Goal: Transaction & Acquisition: Obtain resource

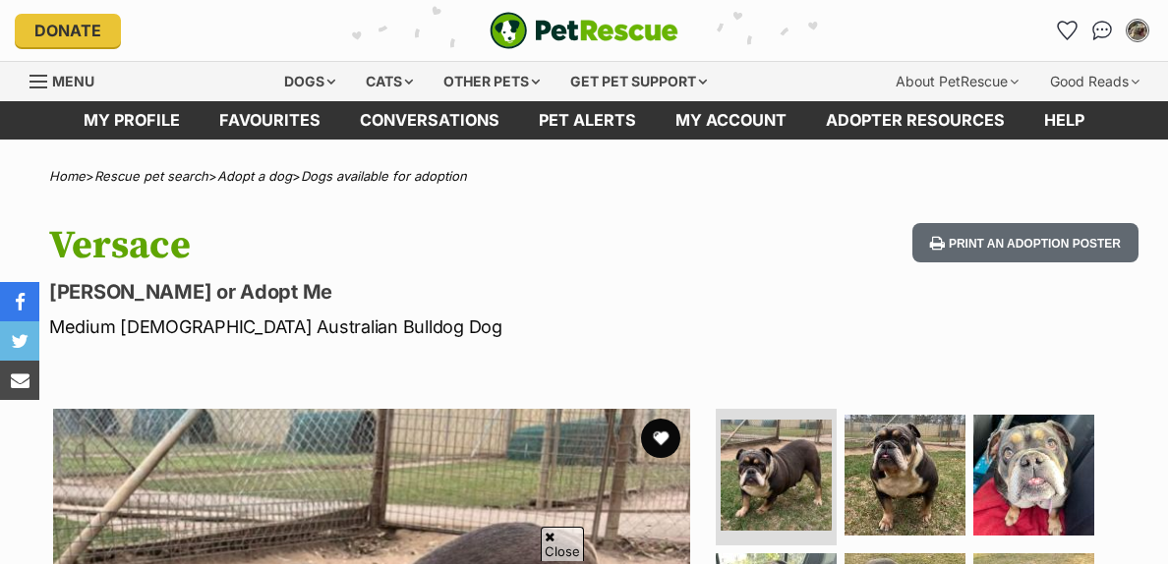
scroll to position [417, 0]
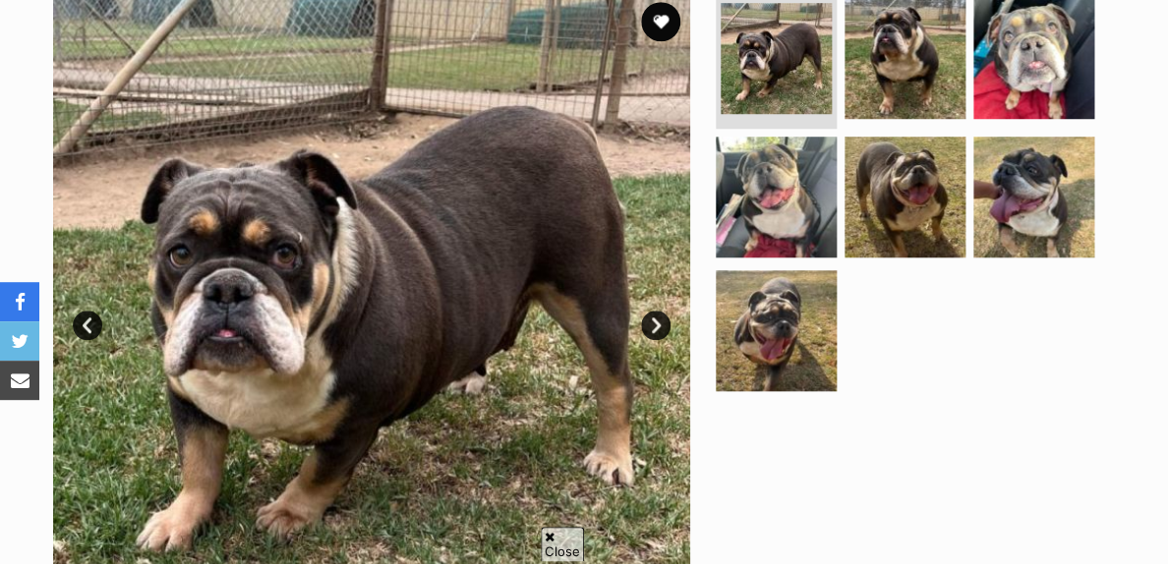
click at [648, 334] on link "Next" at bounding box center [655, 325] width 29 height 29
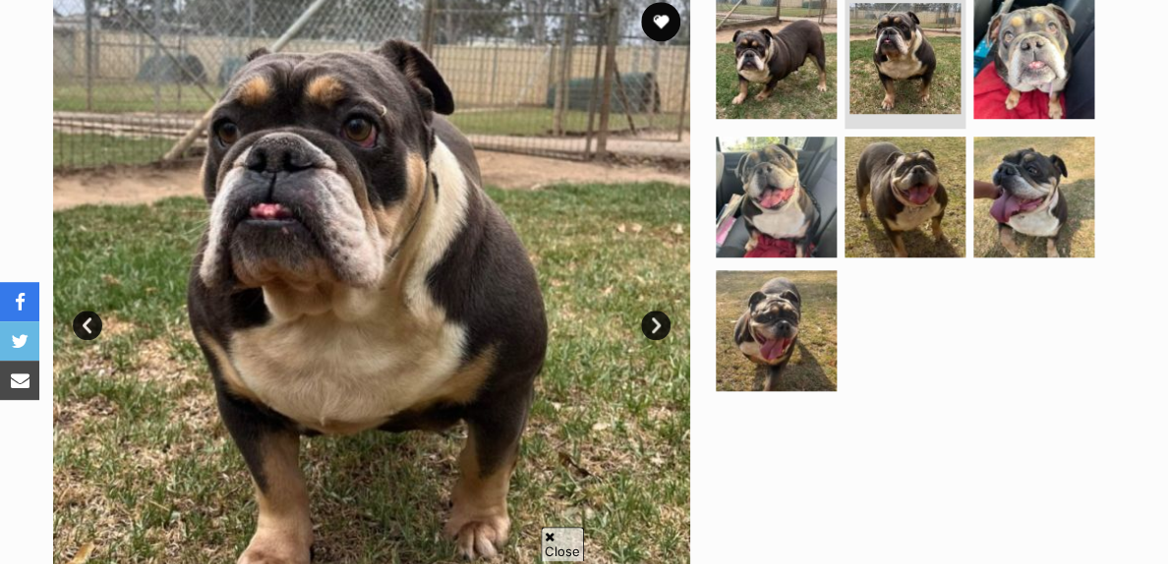
click at [648, 334] on link "Next" at bounding box center [655, 325] width 29 height 29
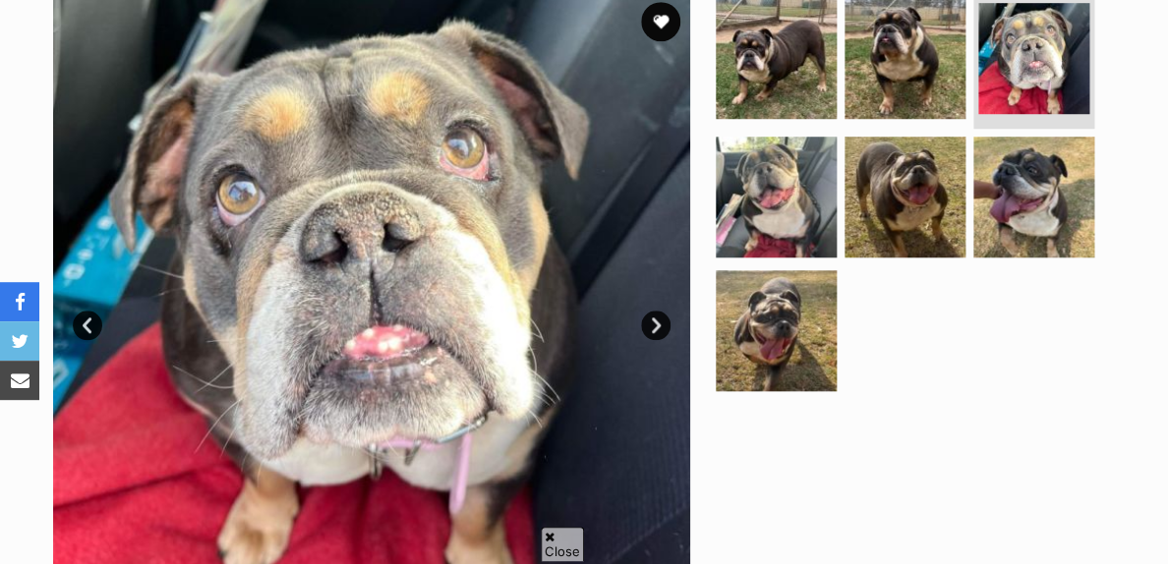
click at [648, 334] on link "Next" at bounding box center [655, 325] width 29 height 29
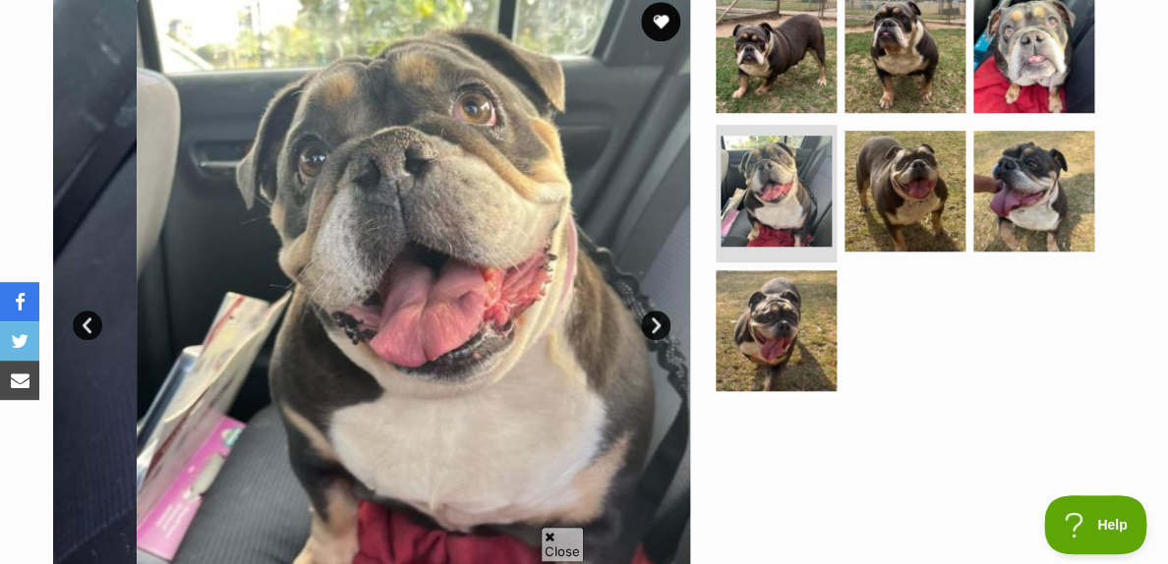
scroll to position [0, 0]
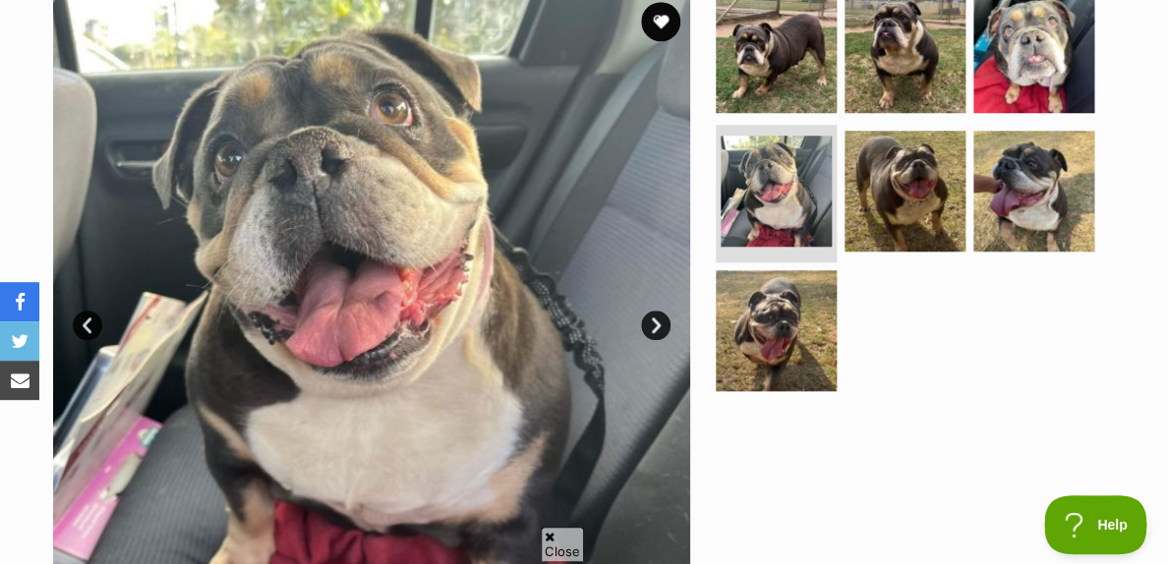
click at [648, 334] on link "Next" at bounding box center [655, 325] width 29 height 29
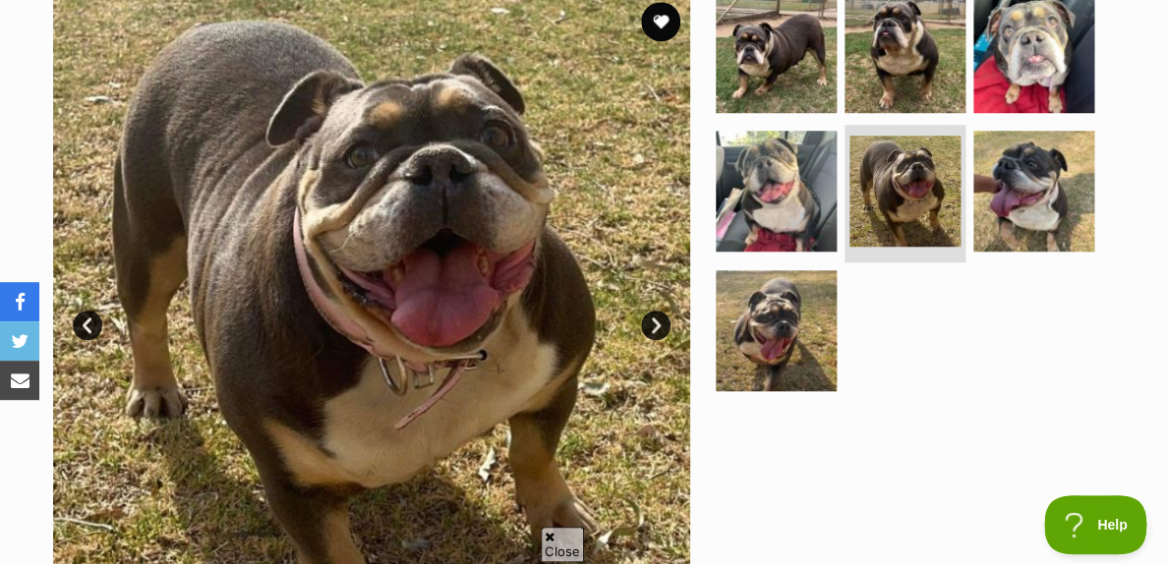
click at [648, 334] on link "Next" at bounding box center [655, 325] width 29 height 29
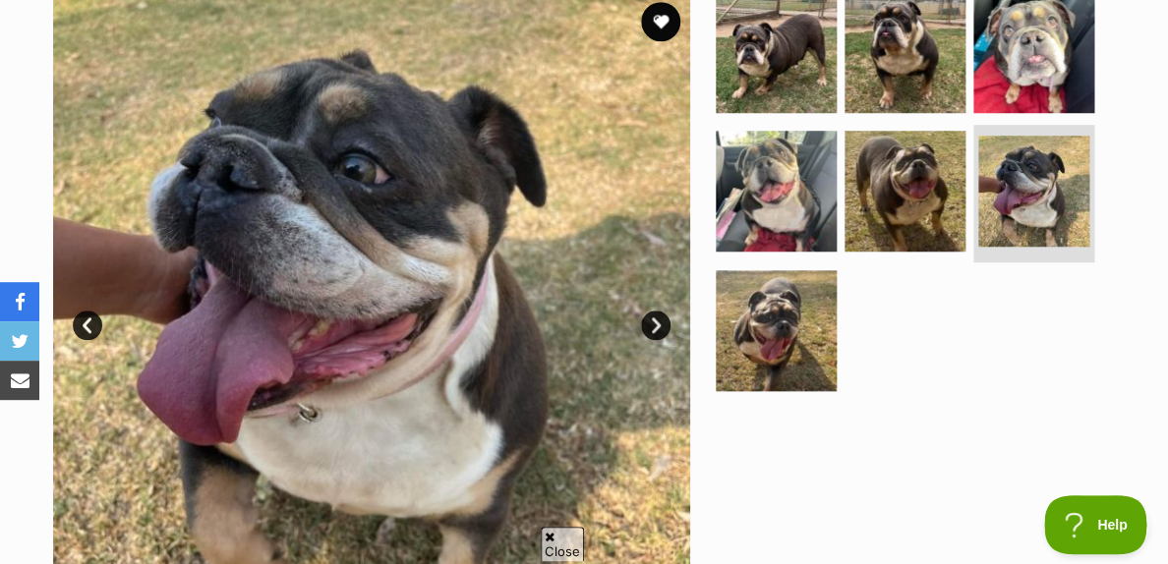
click at [648, 334] on link "Next" at bounding box center [655, 325] width 29 height 29
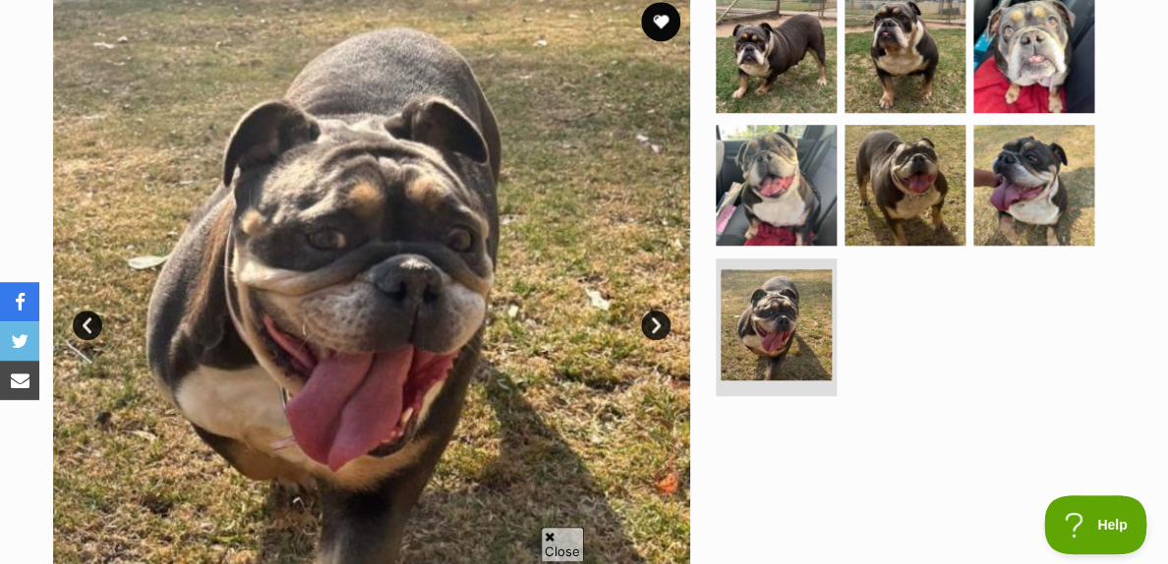
click at [648, 334] on link "Next" at bounding box center [655, 325] width 29 height 29
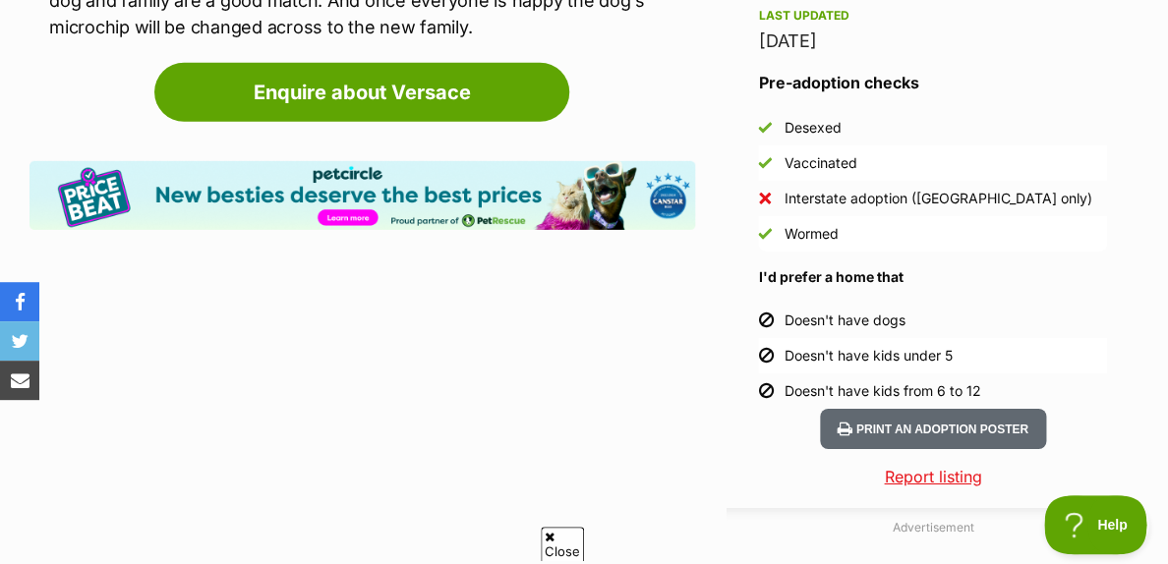
scroll to position [1838, 0]
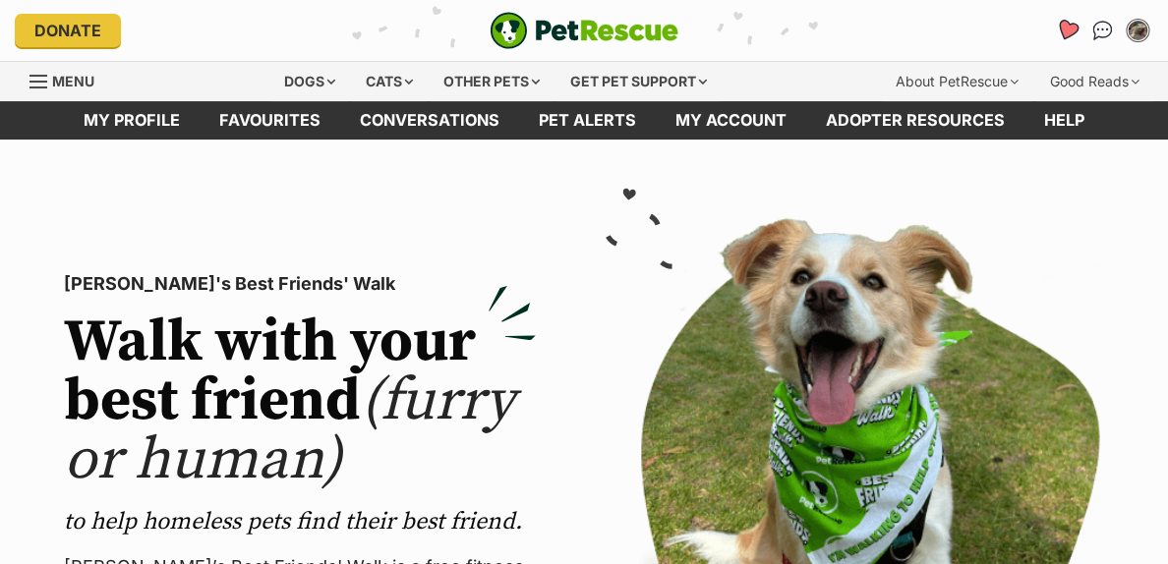
click at [1062, 27] on icon "Favourites" at bounding box center [1067, 30] width 24 height 23
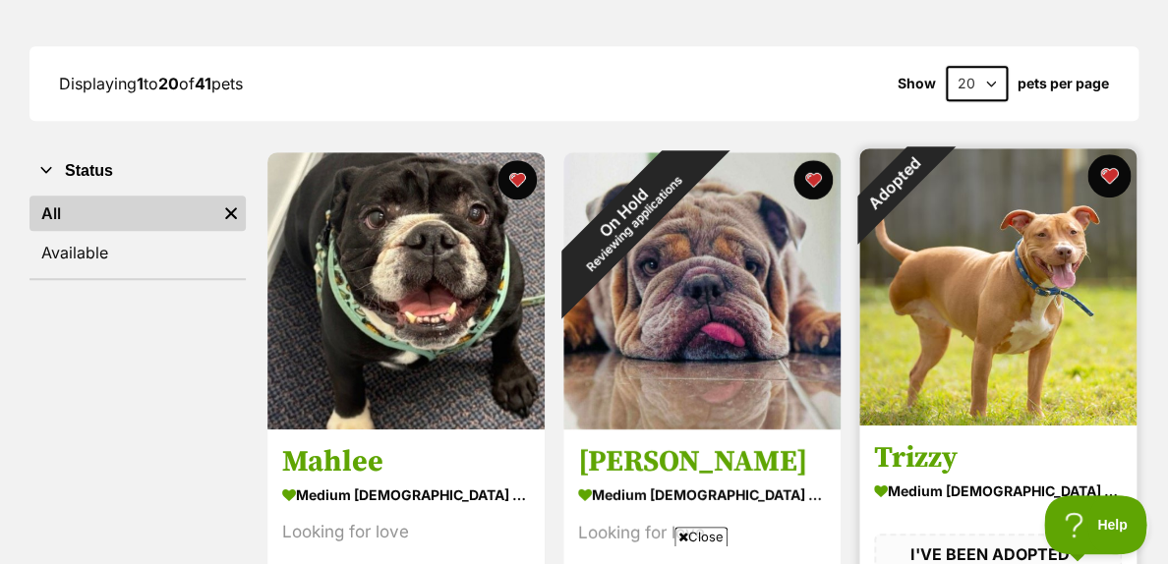
click at [1110, 190] on button "favourite" at bounding box center [1108, 175] width 43 height 43
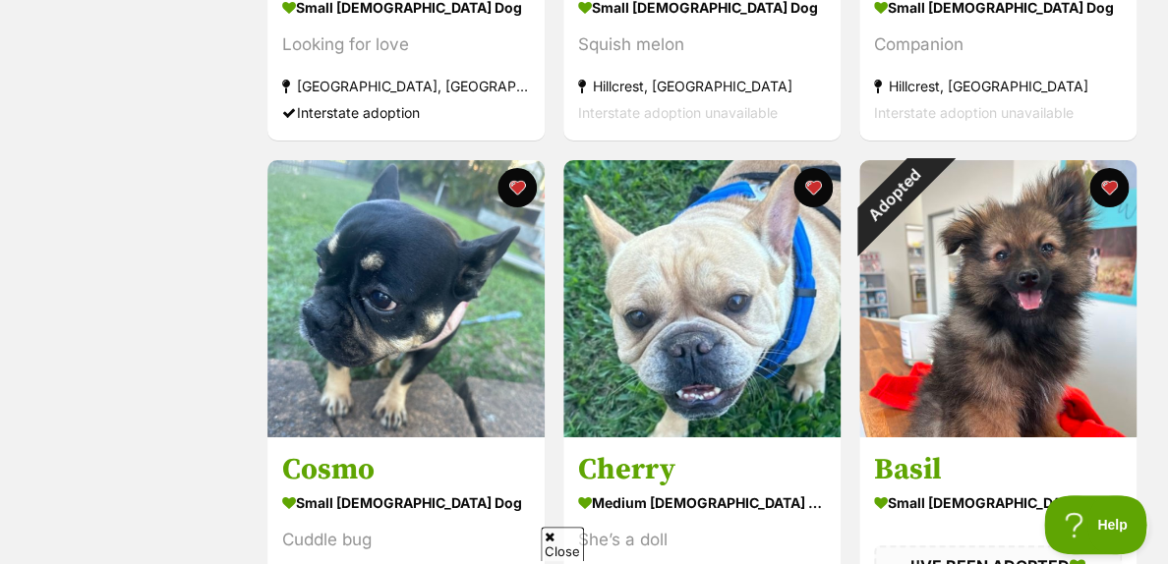
scroll to position [2227, 0]
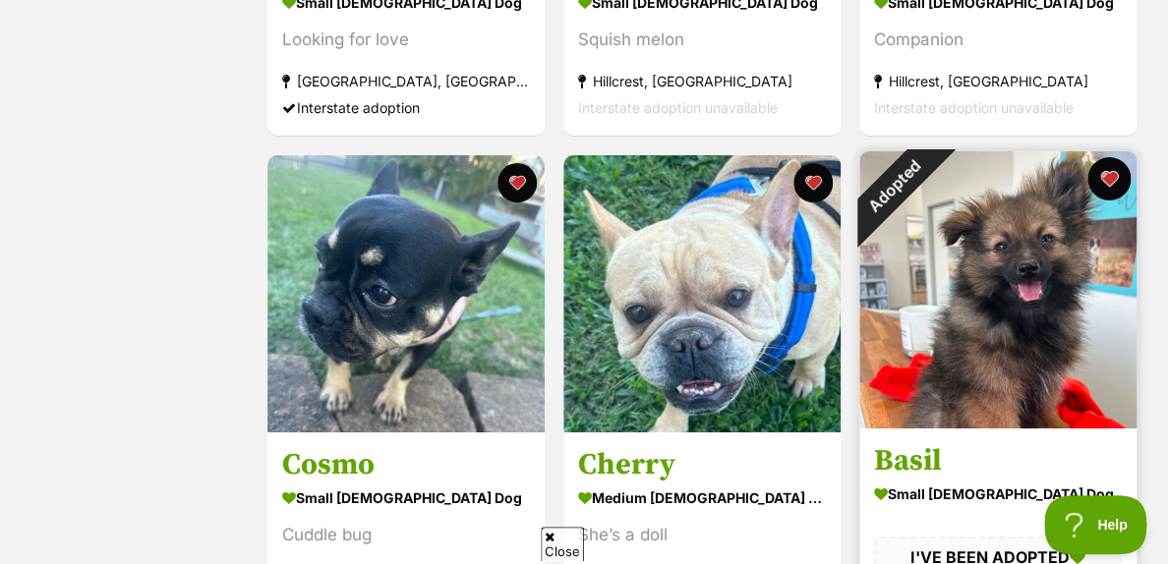
click at [1112, 188] on button "favourite" at bounding box center [1108, 178] width 43 height 43
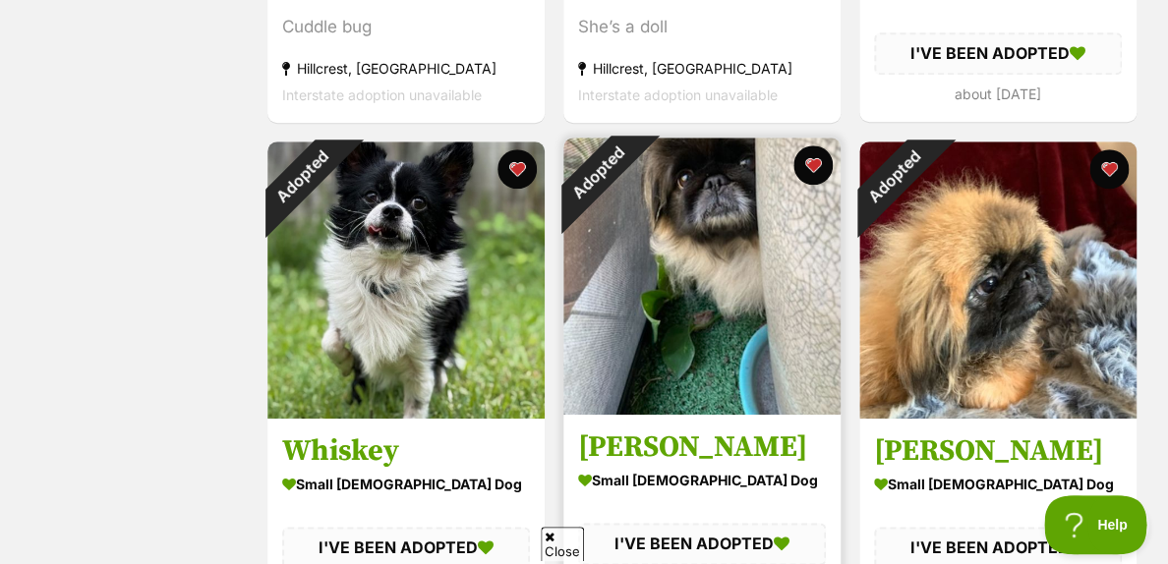
scroll to position [2736, 0]
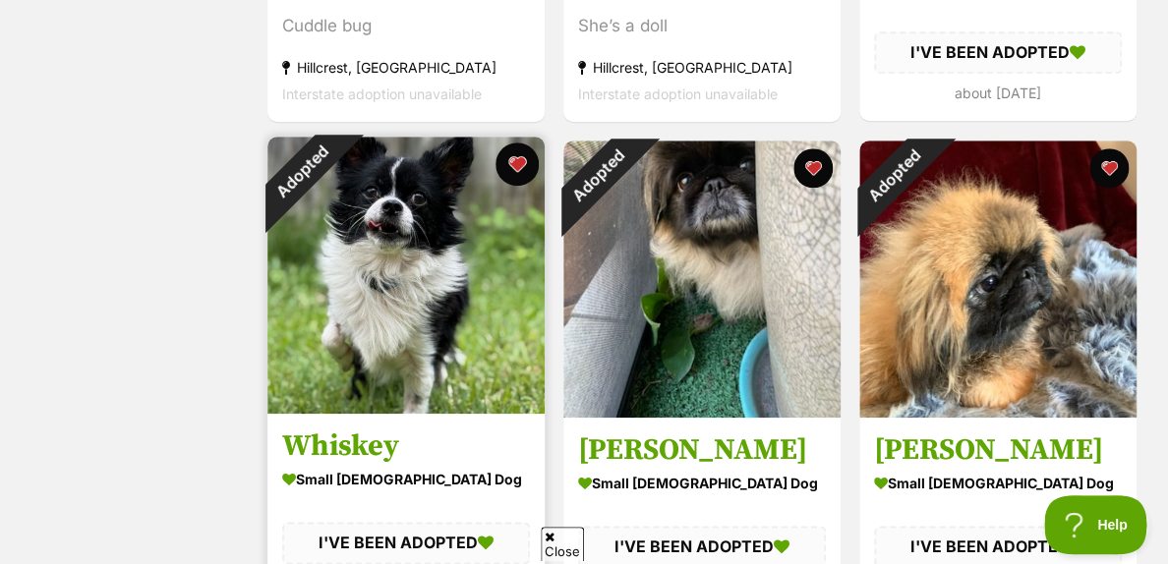
click at [516, 180] on button "favourite" at bounding box center [516, 164] width 43 height 43
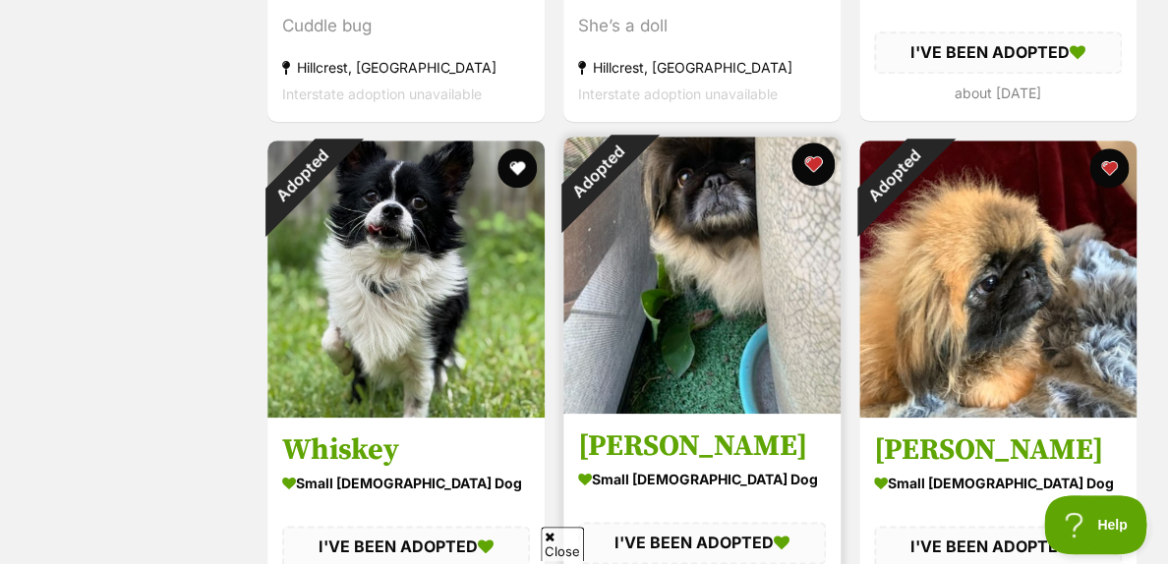
click at [806, 185] on button "favourite" at bounding box center [812, 164] width 43 height 43
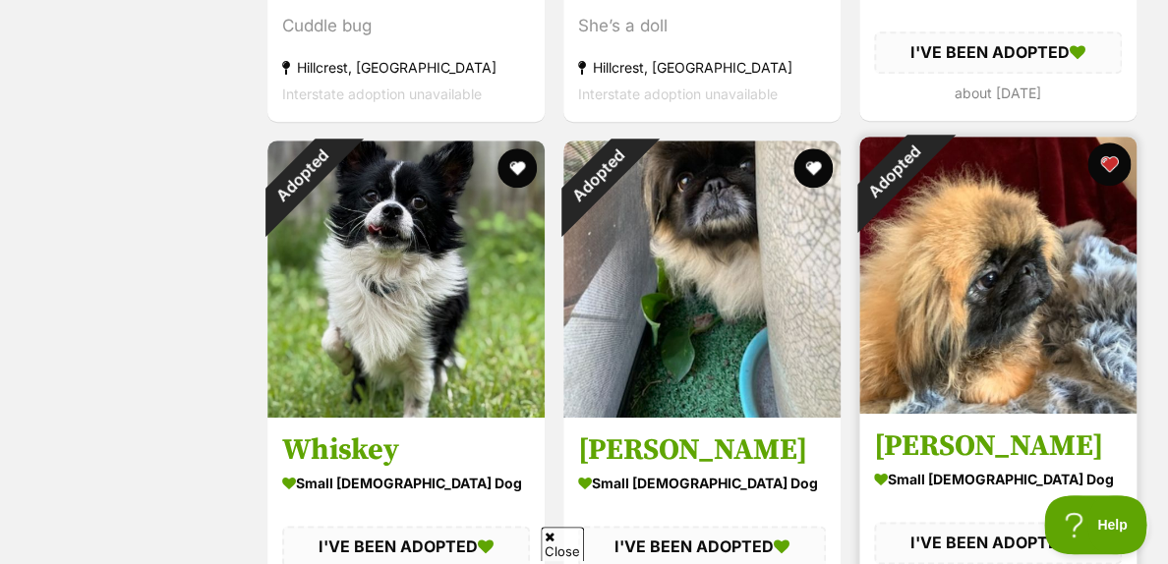
click at [1110, 178] on button "favourite" at bounding box center [1108, 164] width 43 height 43
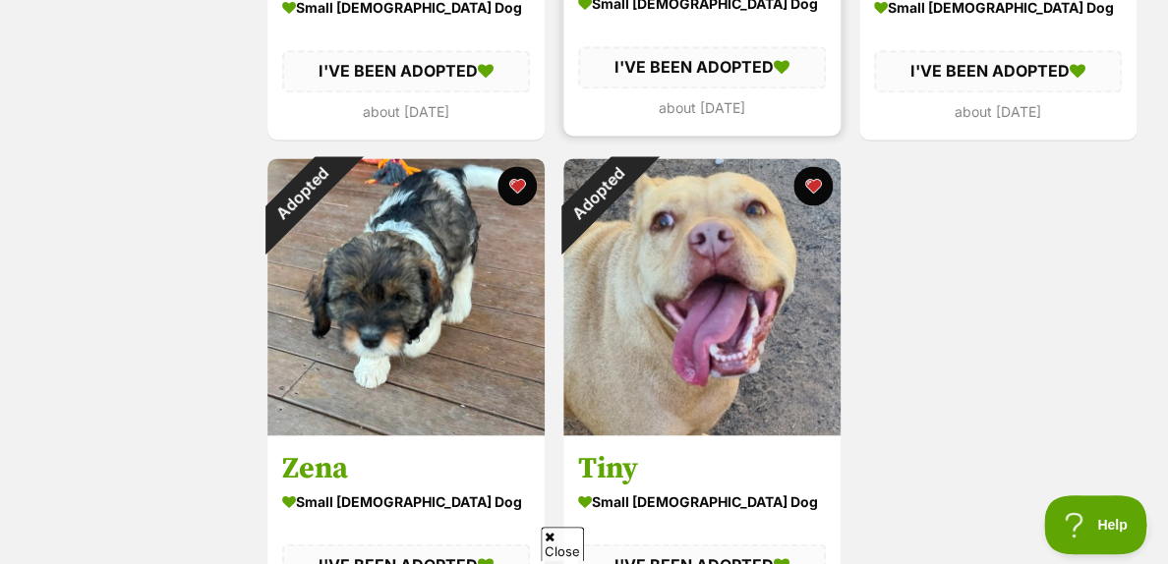
scroll to position [3213, 0]
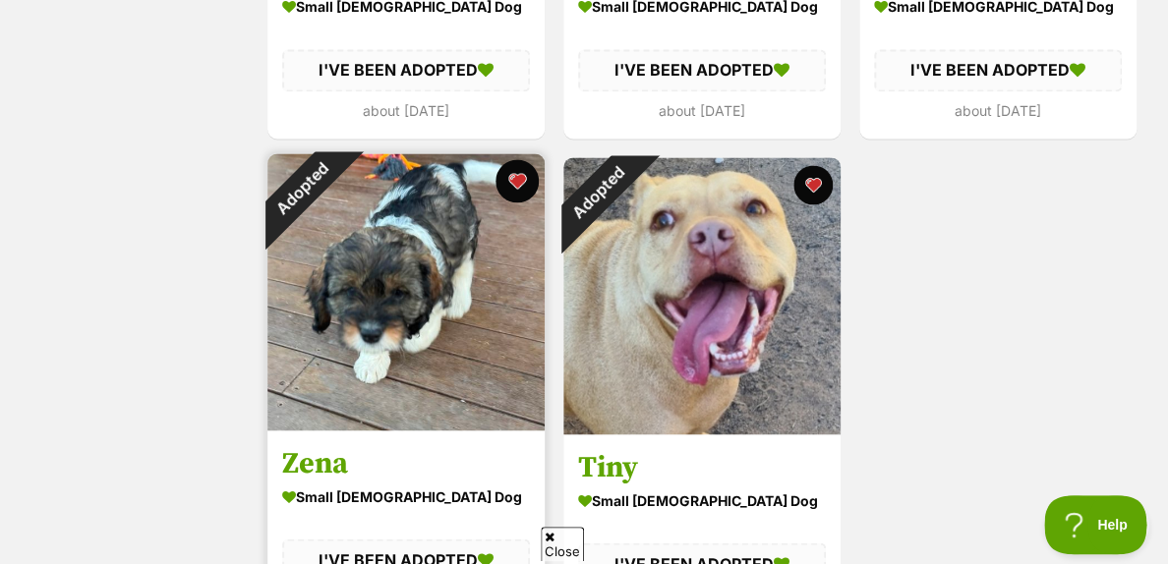
click at [518, 195] on button "favourite" at bounding box center [516, 180] width 43 height 43
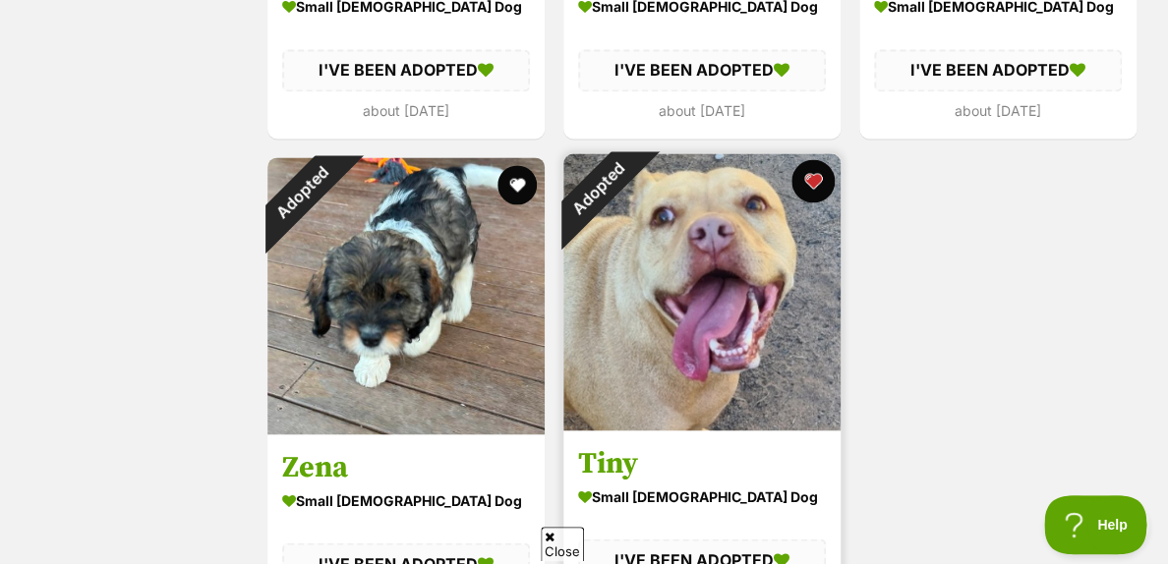
click at [806, 201] on button "favourite" at bounding box center [812, 180] width 43 height 43
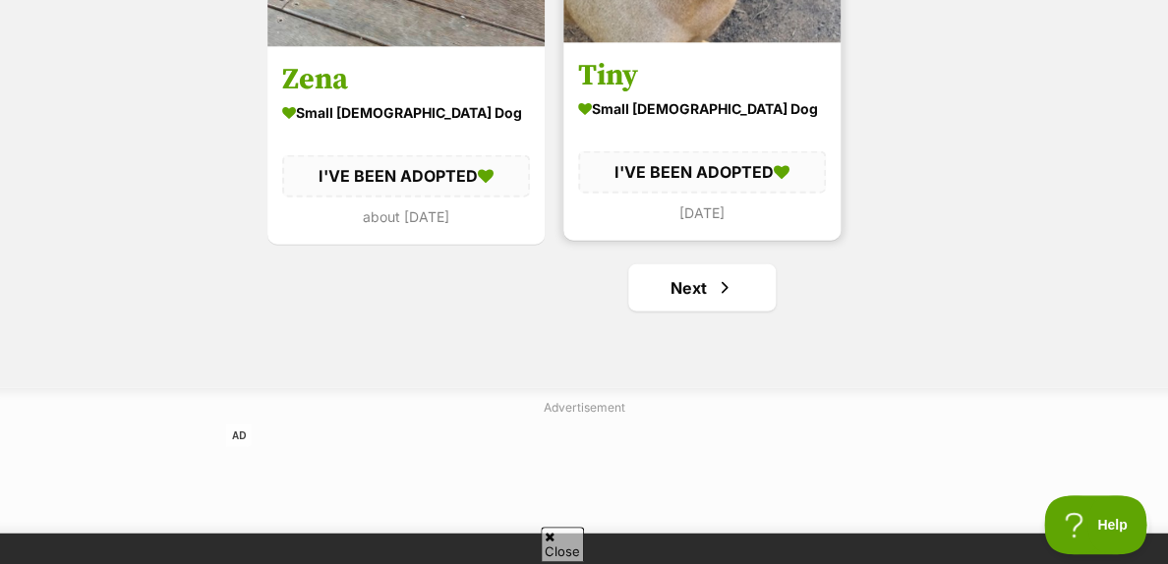
scroll to position [3647, 0]
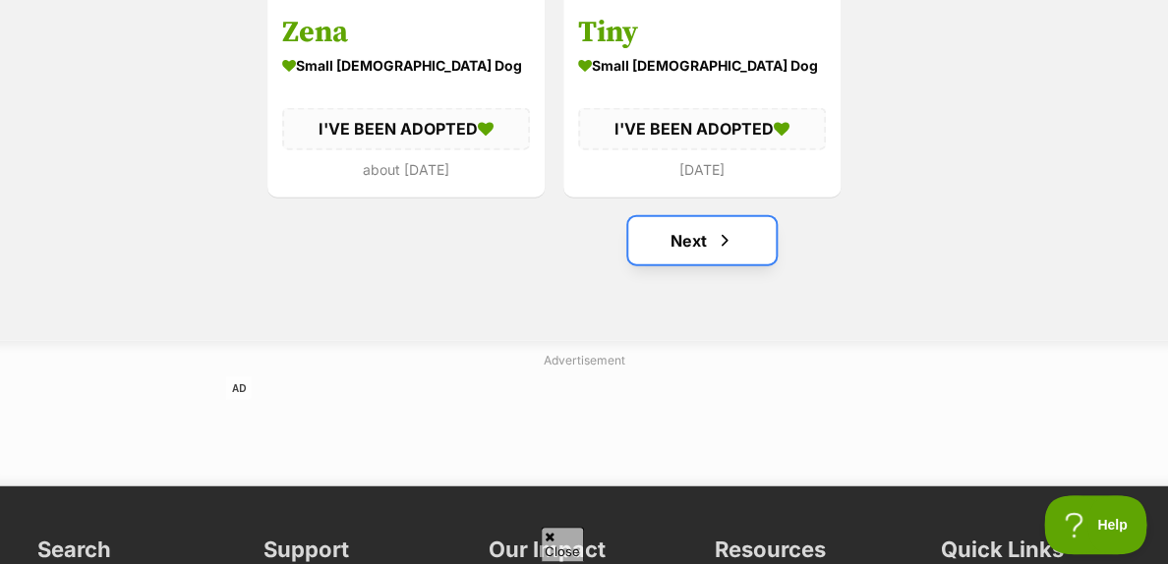
click at [704, 259] on link "Next" at bounding box center [701, 240] width 147 height 47
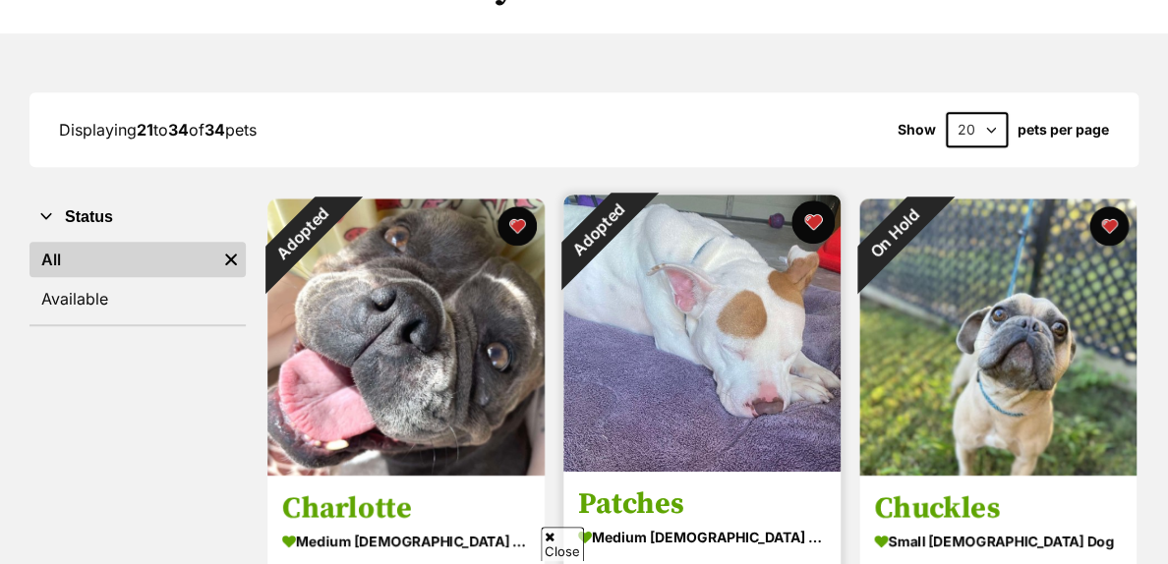
scroll to position [204, 0]
click at [809, 232] on button "favourite" at bounding box center [812, 222] width 43 height 43
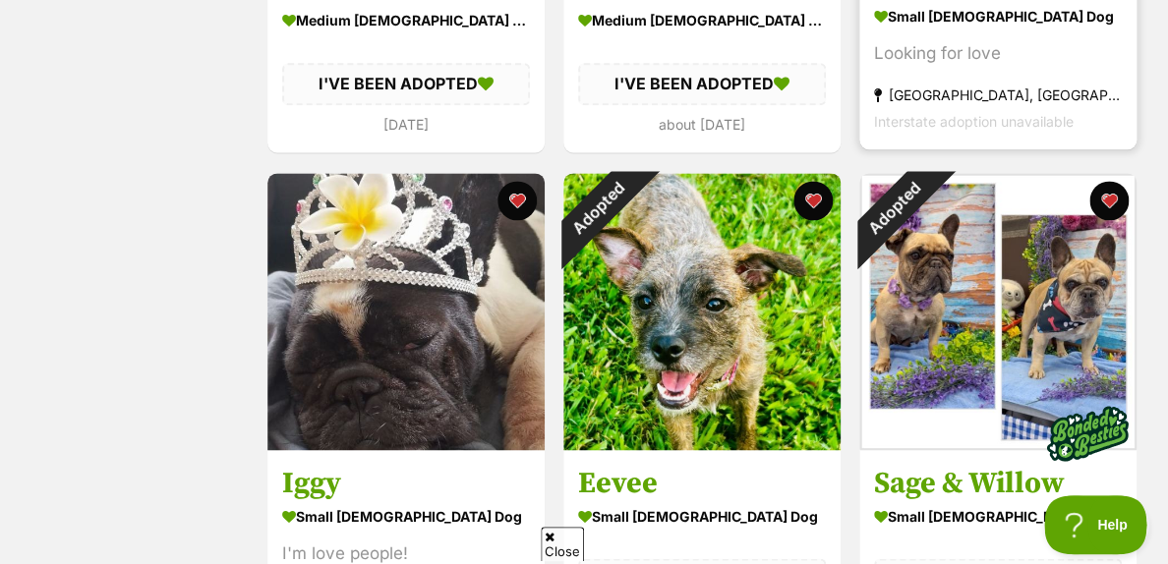
scroll to position [0, 0]
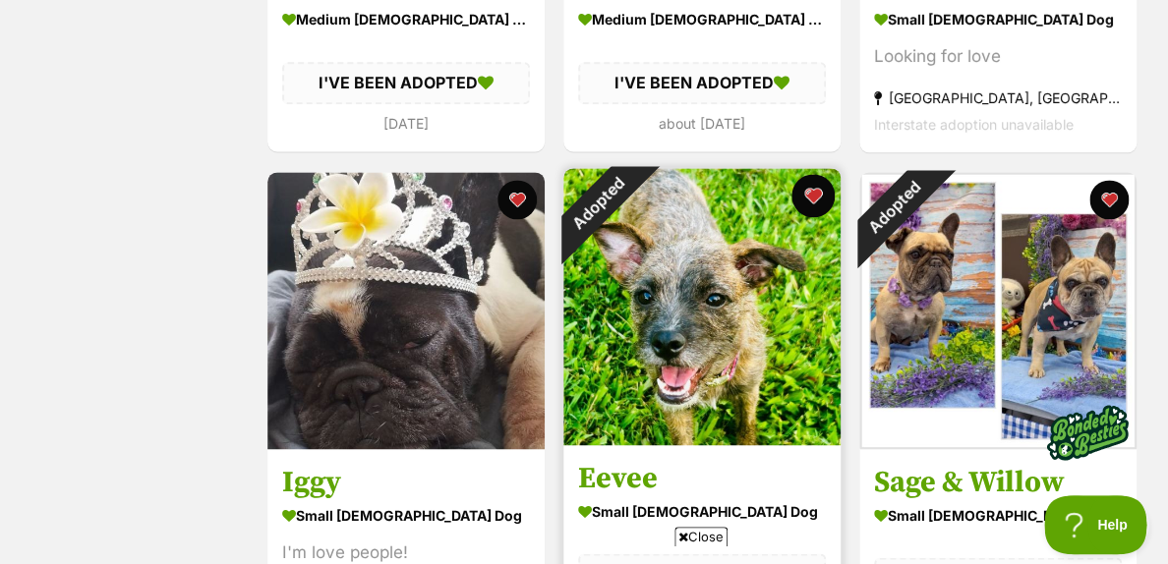
click at [811, 204] on button "favourite" at bounding box center [812, 195] width 43 height 43
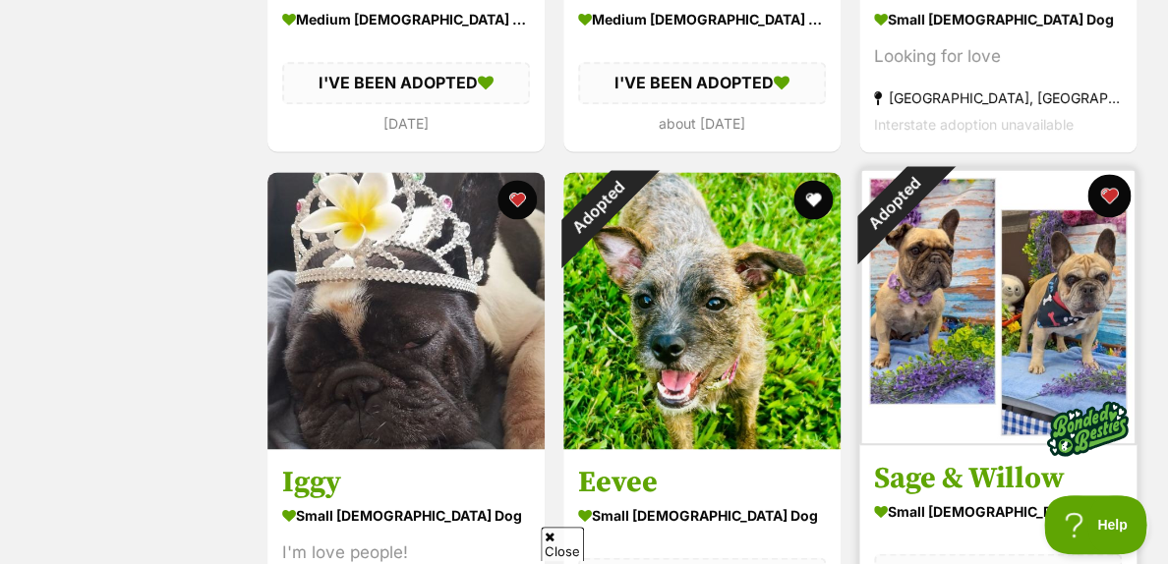
click at [1106, 208] on button "favourite" at bounding box center [1108, 195] width 43 height 43
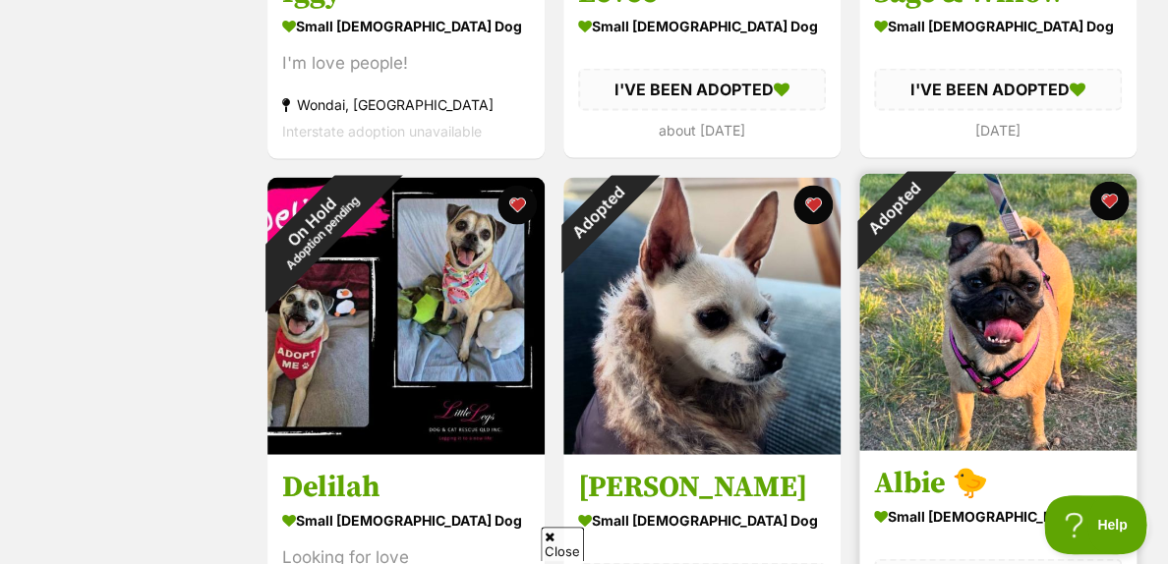
scroll to position [1217, 0]
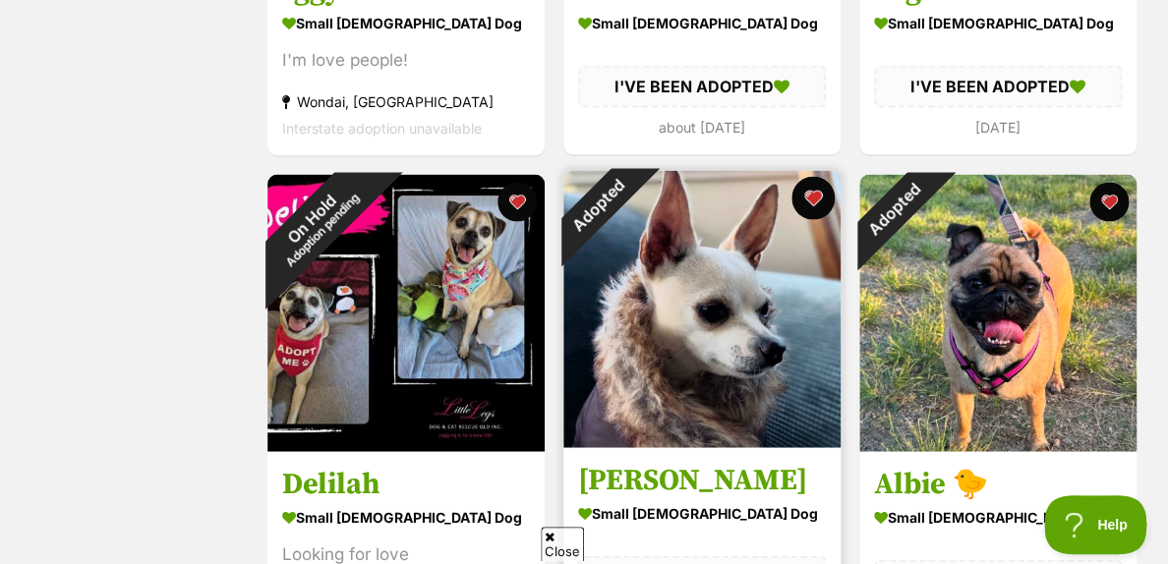
click at [807, 206] on button "favourite" at bounding box center [812, 198] width 43 height 43
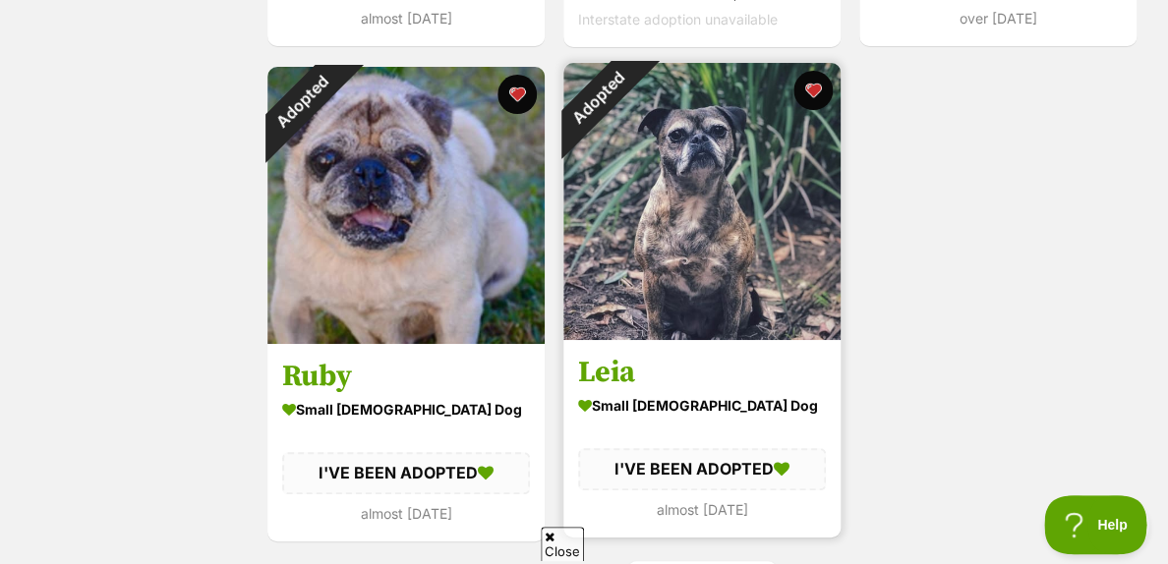
scroll to position [2330, 0]
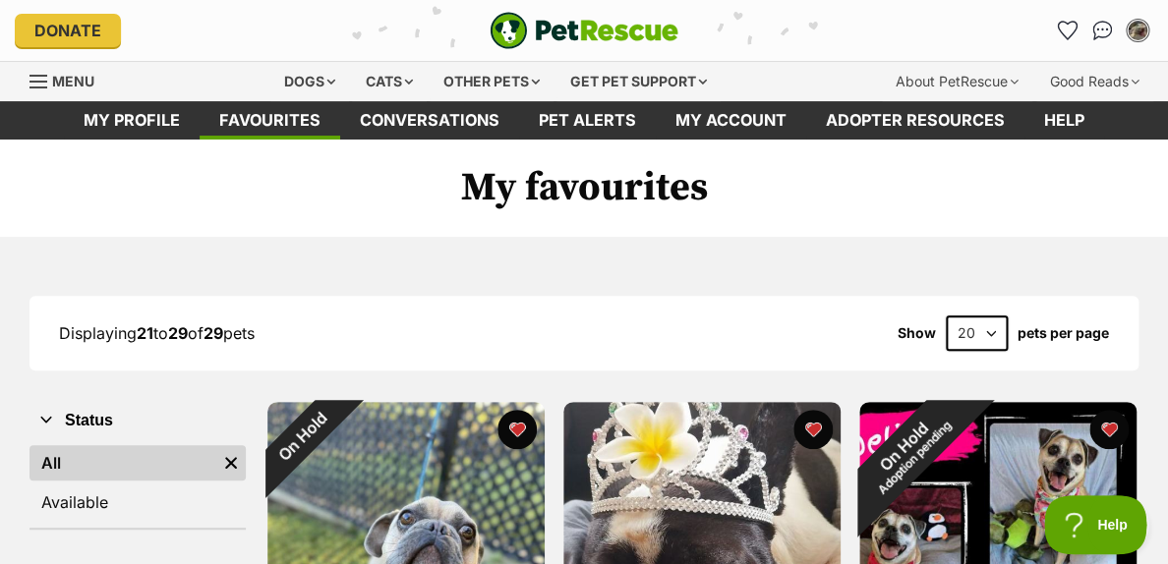
select select "40"
click option "40" at bounding box center [0, 0] width 0 height 0
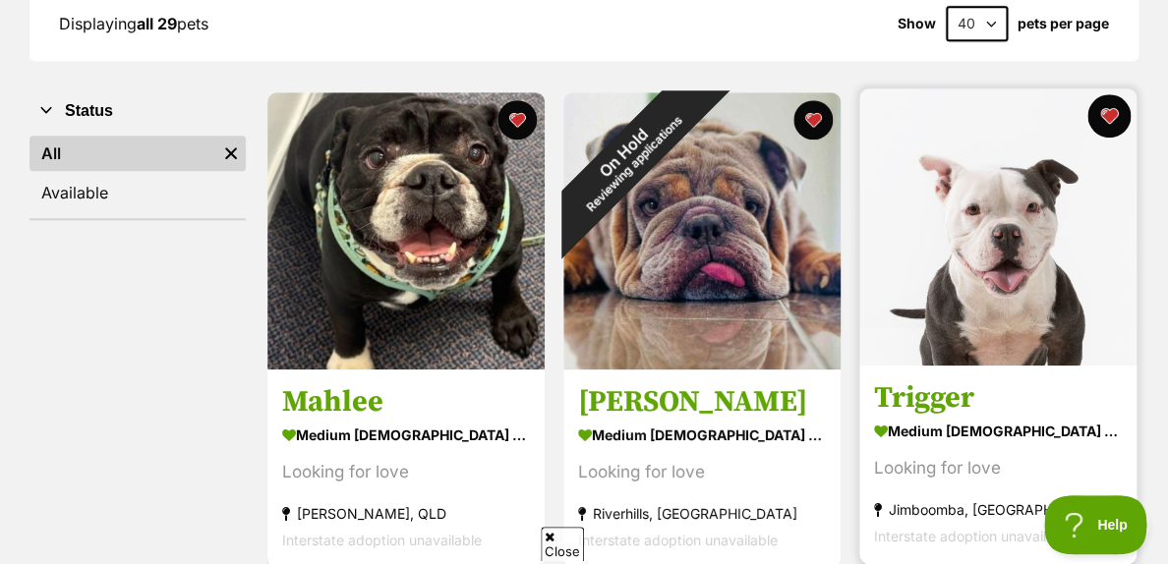
click at [1109, 124] on button "favourite" at bounding box center [1108, 115] width 43 height 43
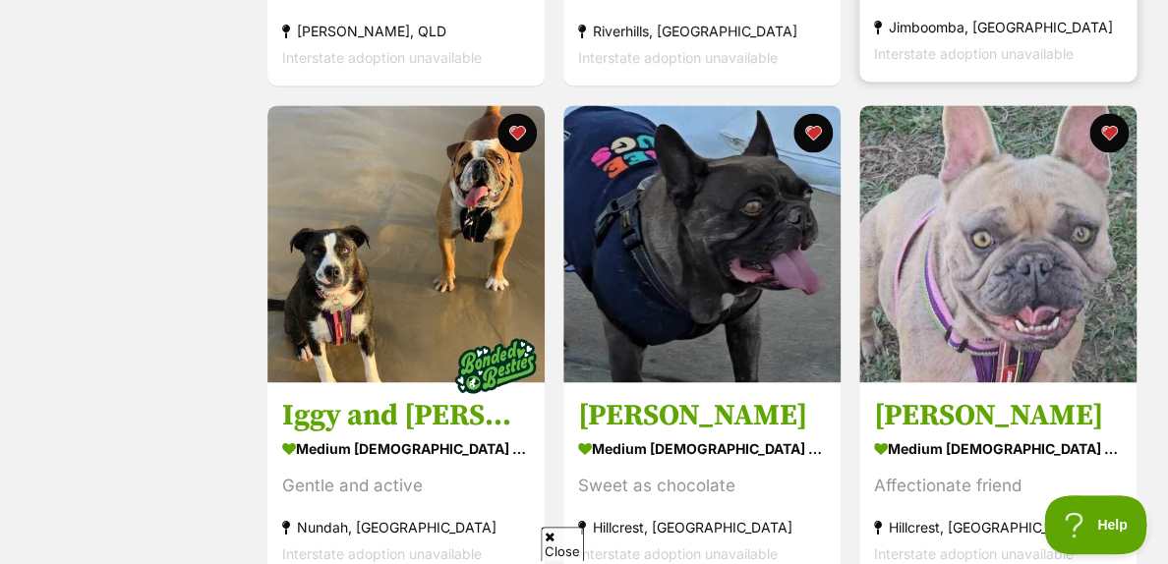
scroll to position [797, 0]
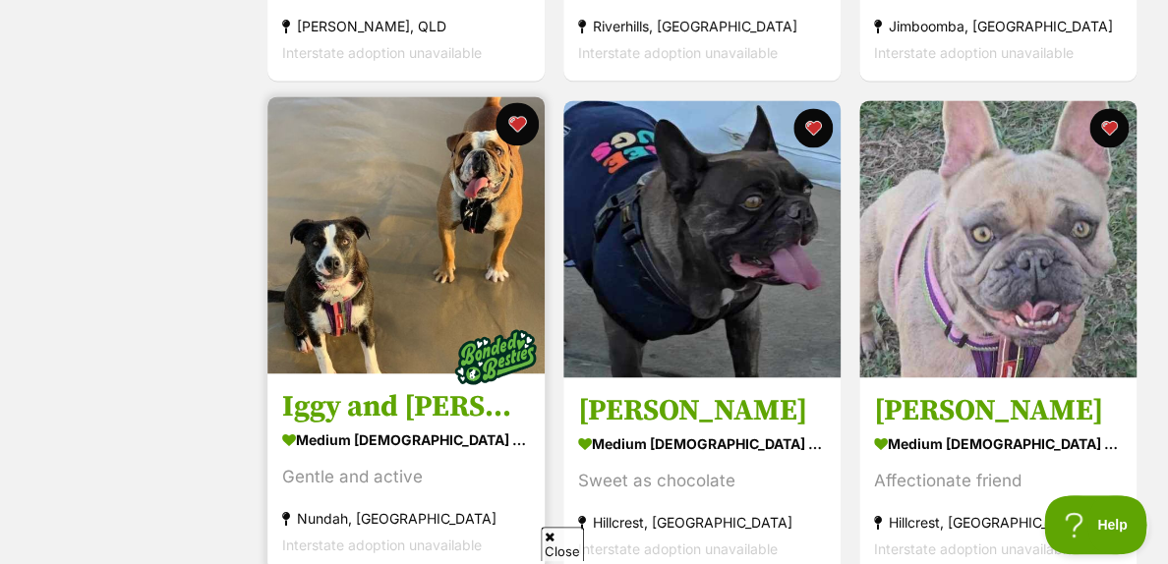
click at [512, 134] on button "favourite" at bounding box center [516, 123] width 43 height 43
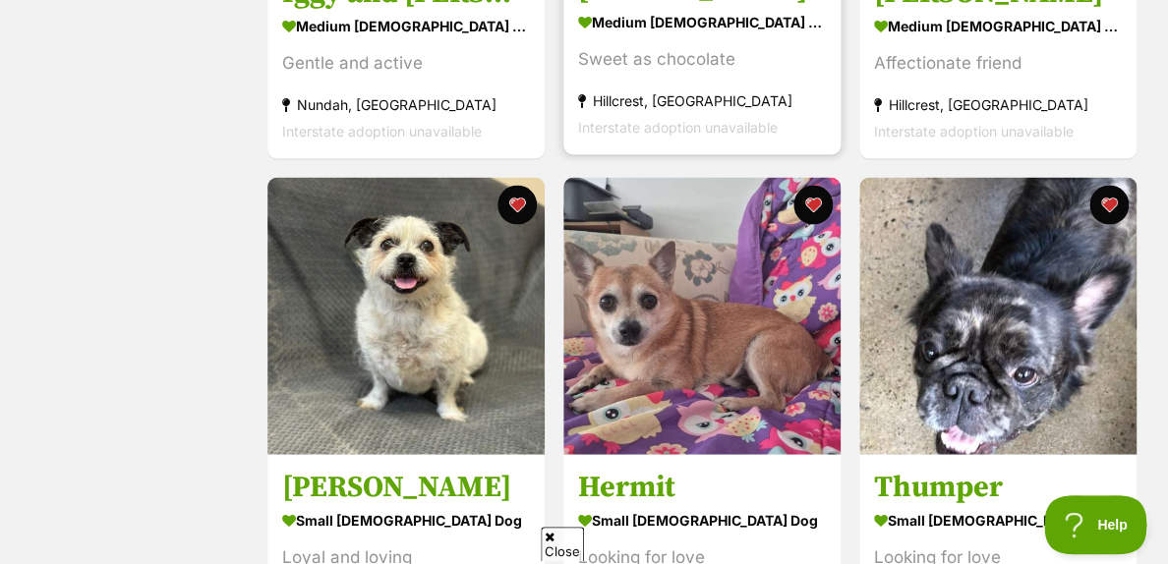
scroll to position [1247, 0]
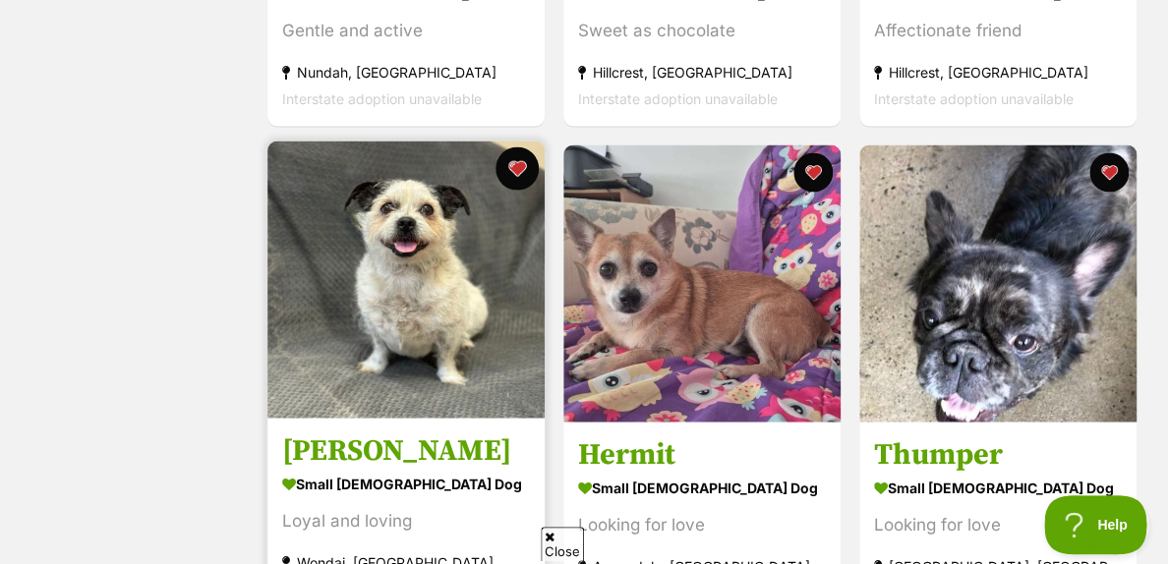
click at [522, 181] on button "favourite" at bounding box center [516, 168] width 43 height 43
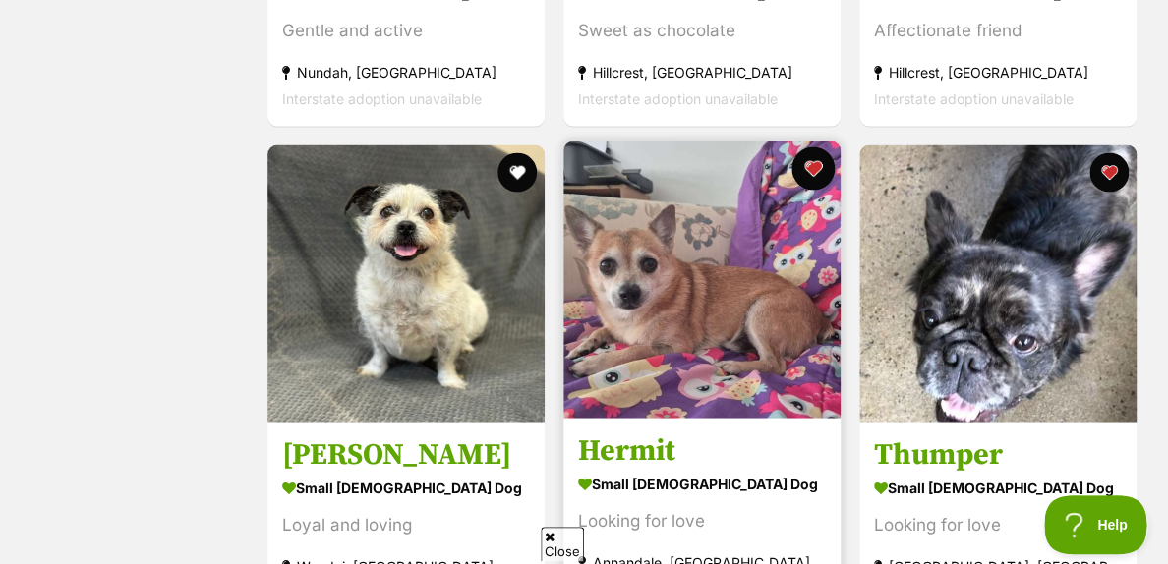
click at [814, 184] on button "favourite" at bounding box center [812, 168] width 43 height 43
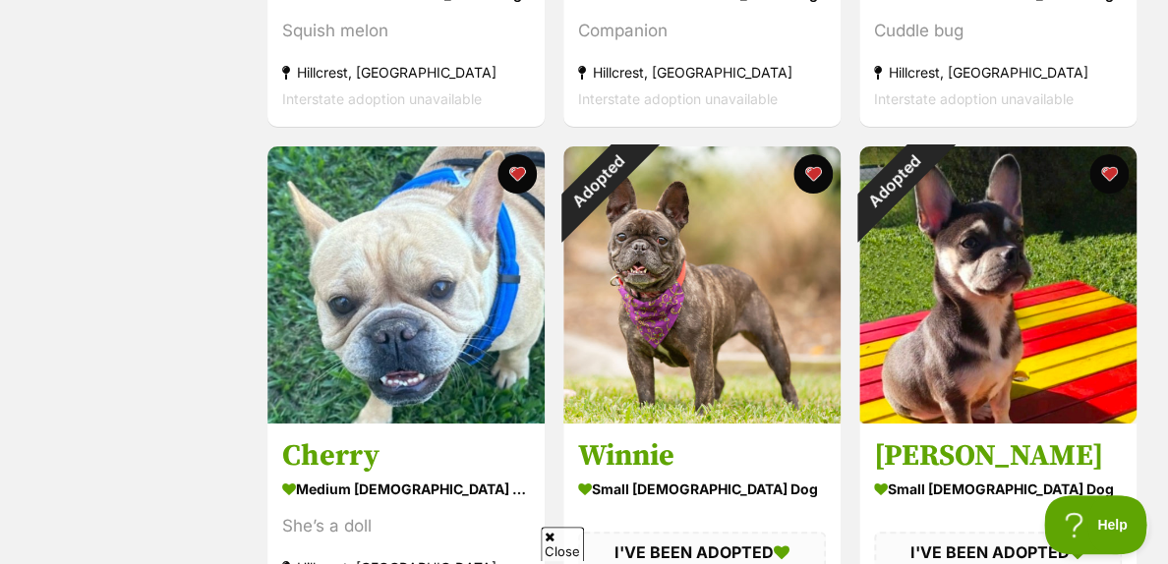
scroll to position [2237, 0]
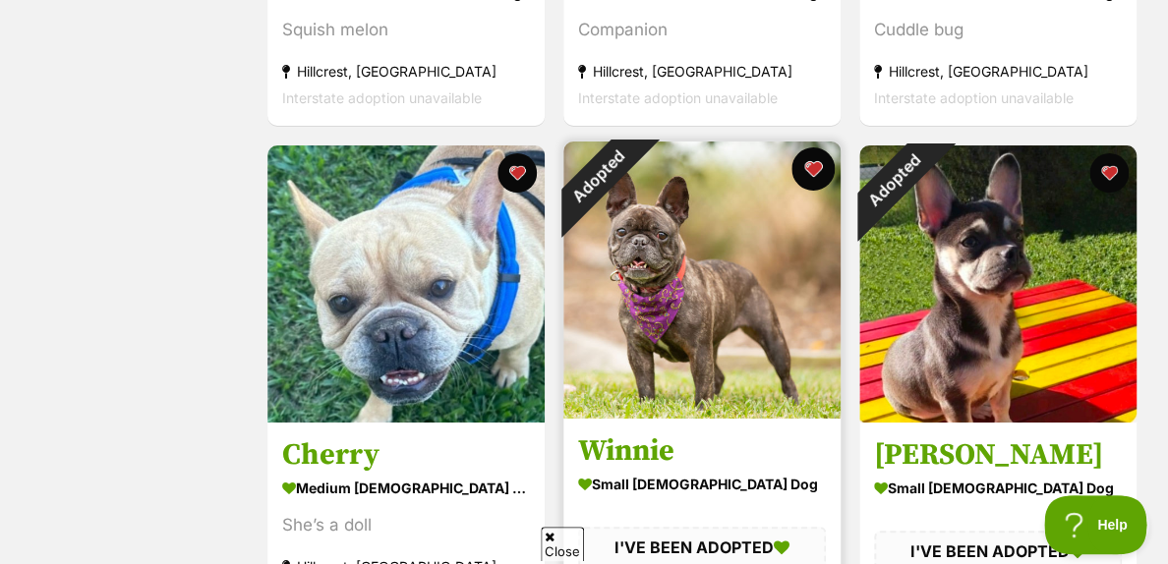
click at [814, 183] on button "favourite" at bounding box center [812, 168] width 43 height 43
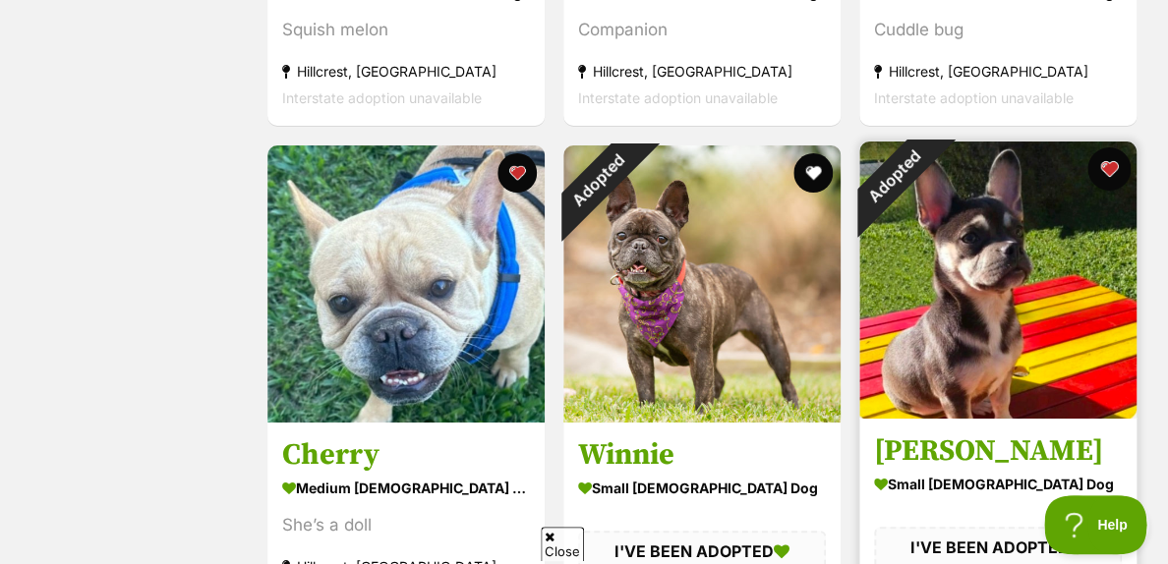
click at [1108, 183] on button "favourite" at bounding box center [1108, 168] width 43 height 43
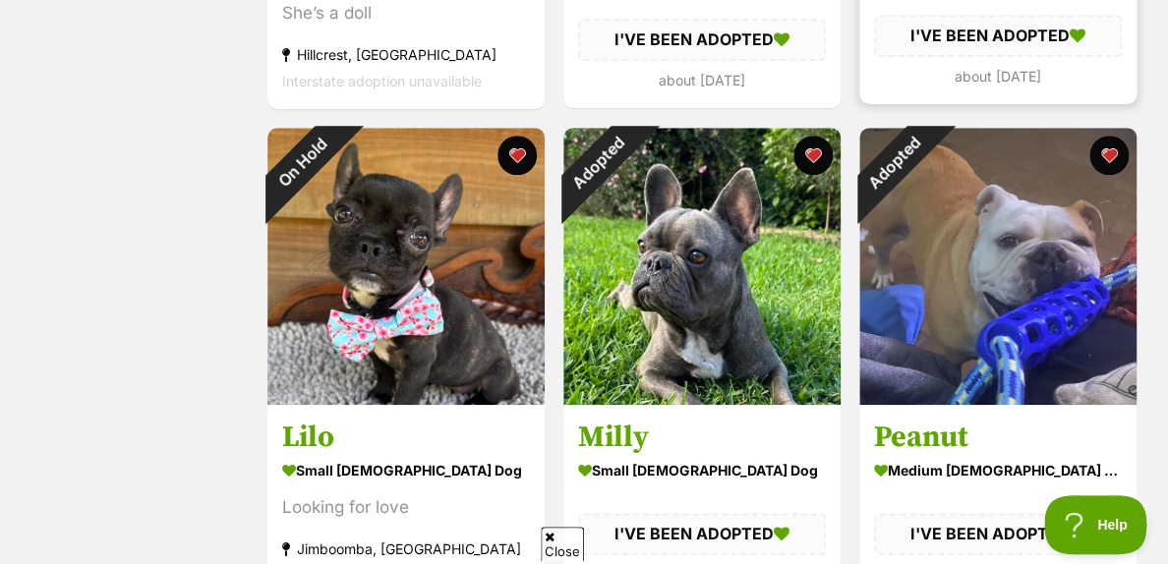
scroll to position [2750, 0]
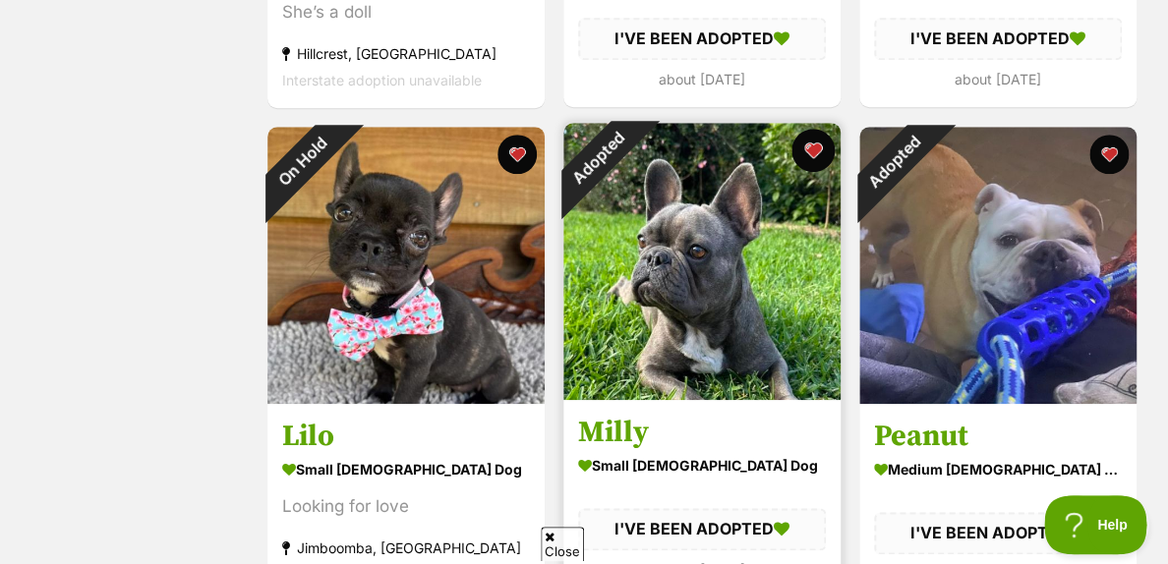
click at [811, 168] on button "favourite" at bounding box center [812, 150] width 43 height 43
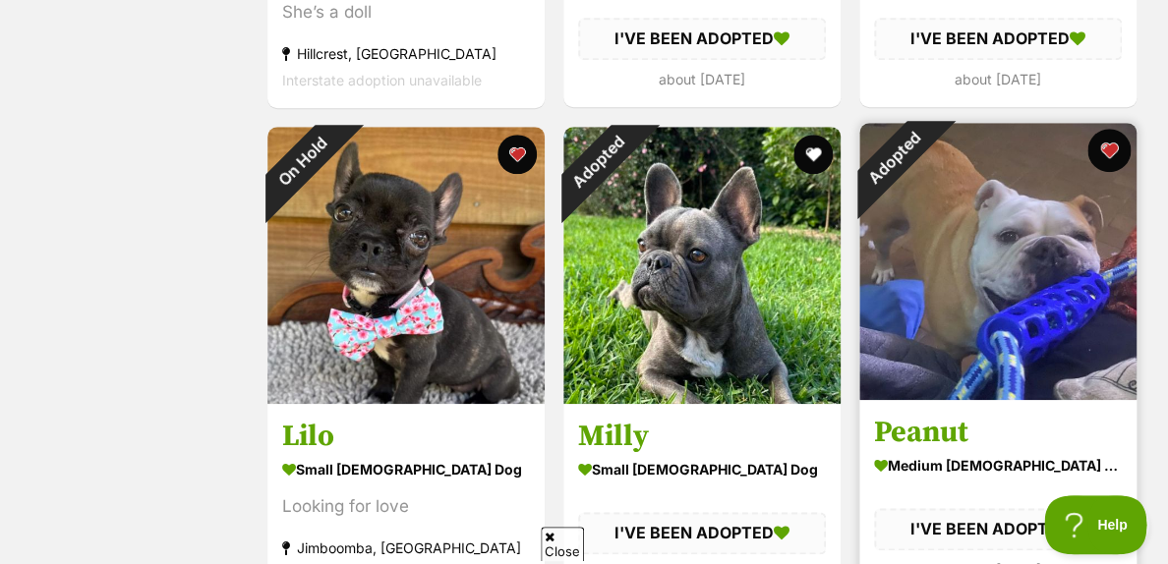
click at [1108, 170] on button "favourite" at bounding box center [1108, 150] width 43 height 43
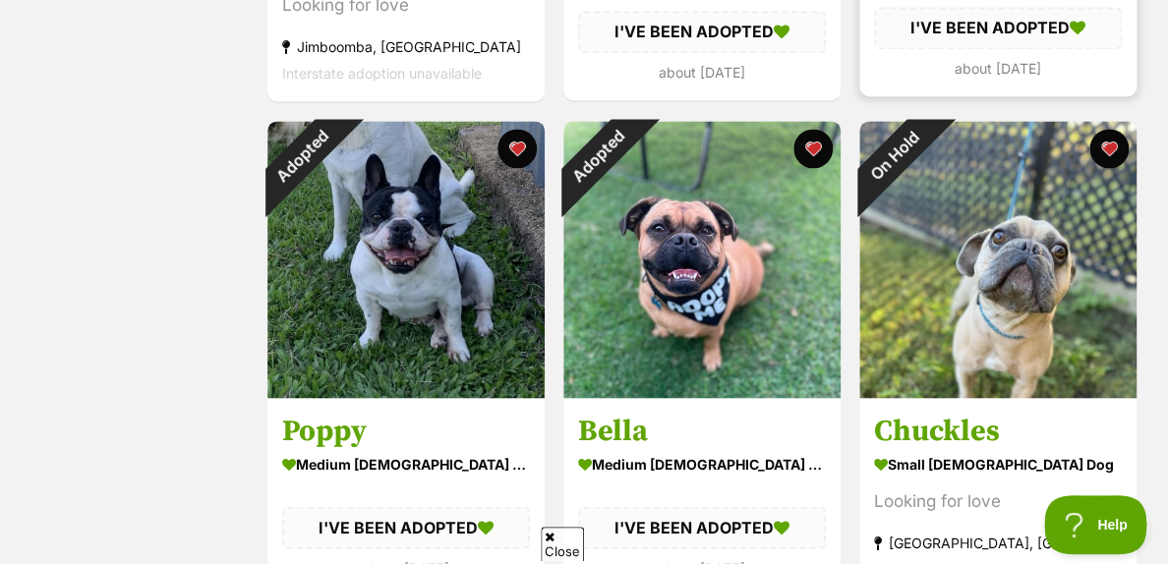
scroll to position [3253, 0]
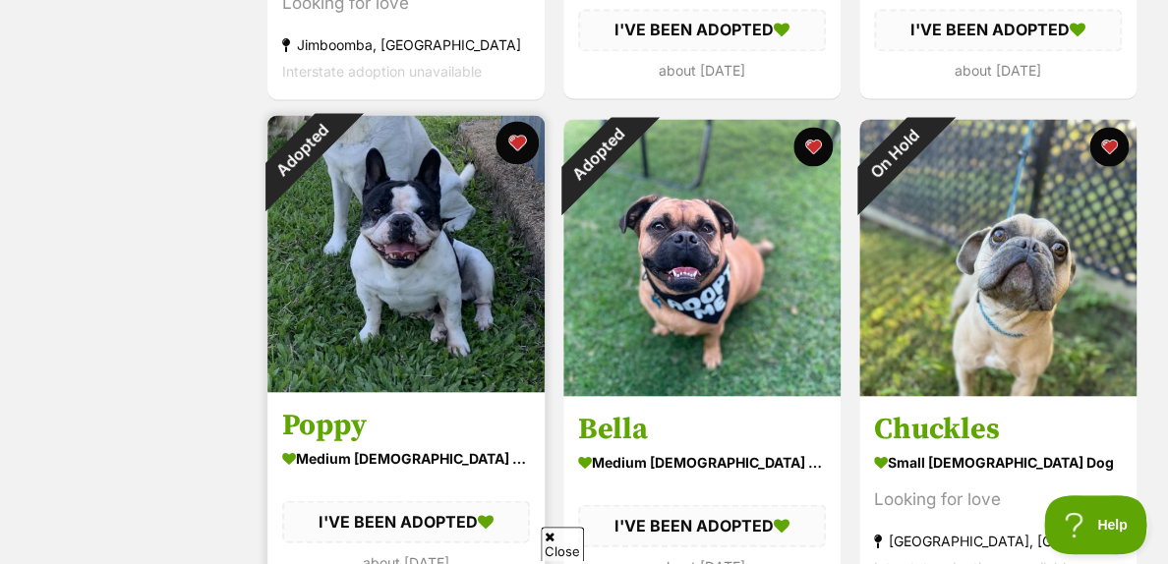
click at [518, 155] on button "favourite" at bounding box center [516, 142] width 43 height 43
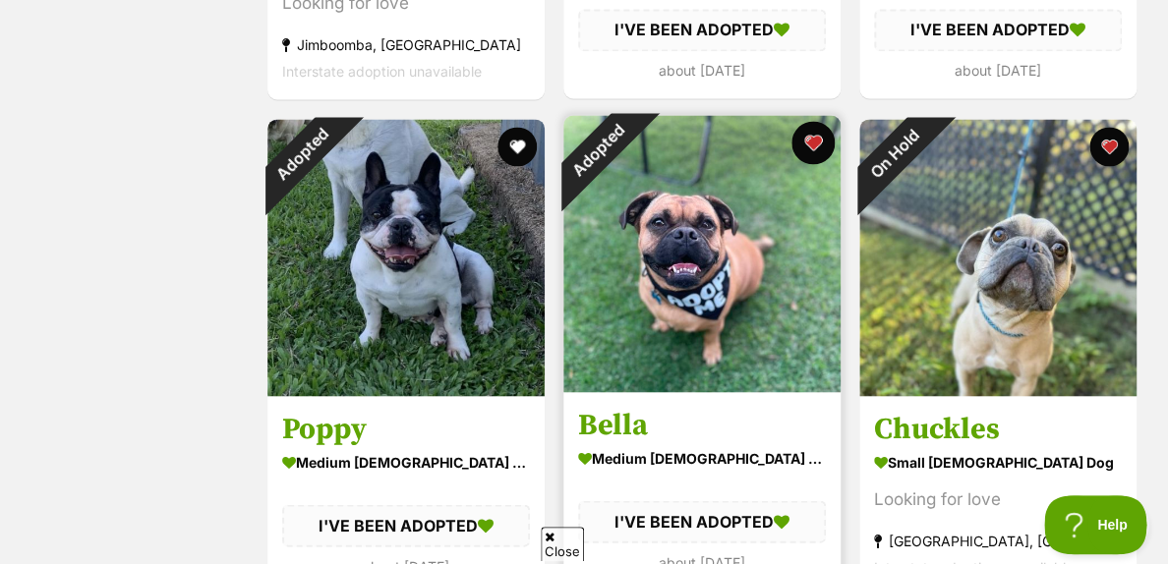
click at [813, 164] on button "favourite" at bounding box center [812, 142] width 43 height 43
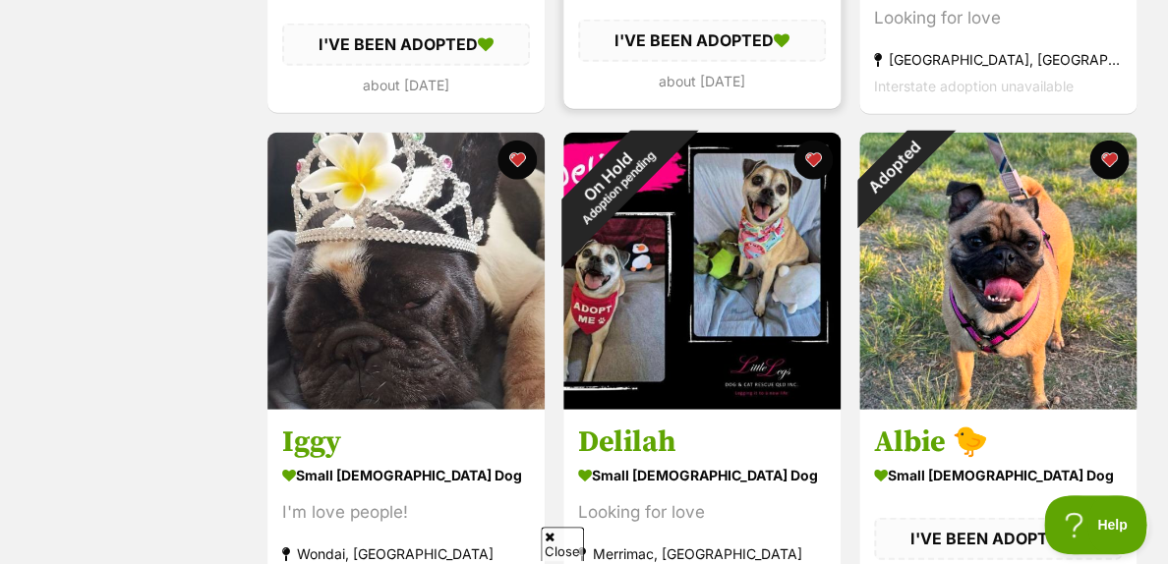
scroll to position [3735, 0]
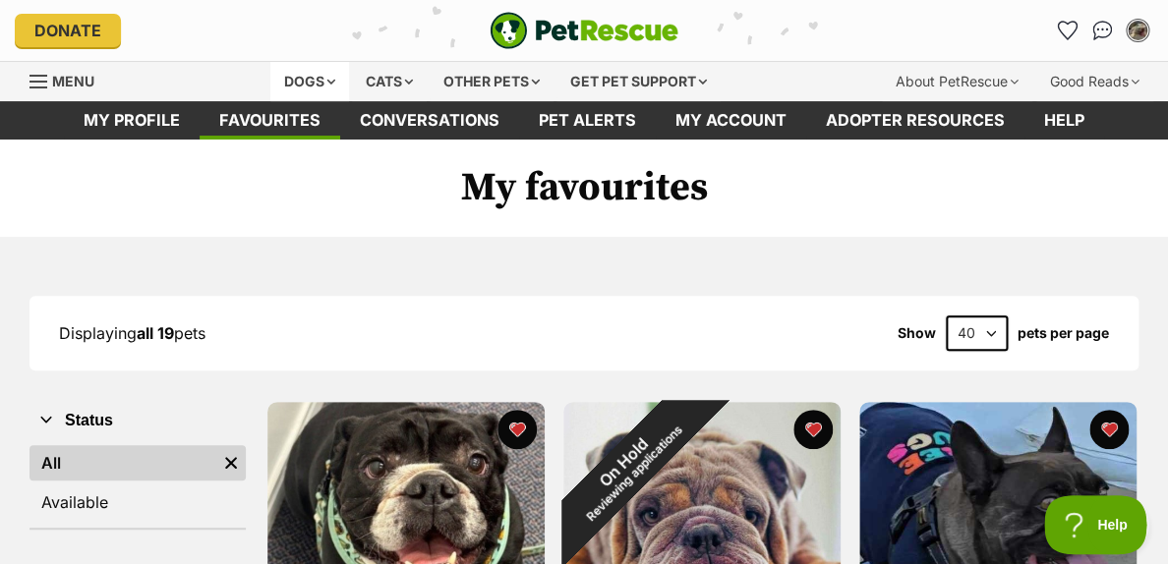
click at [349, 83] on div "Dogs" at bounding box center [309, 81] width 79 height 39
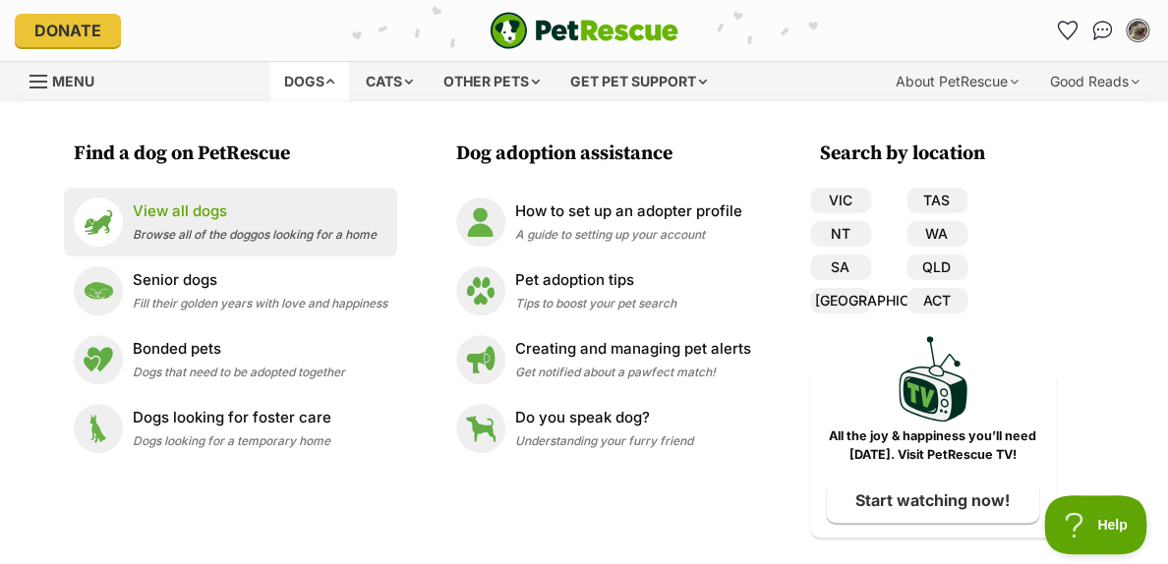
click at [152, 214] on p "View all dogs" at bounding box center [255, 212] width 244 height 23
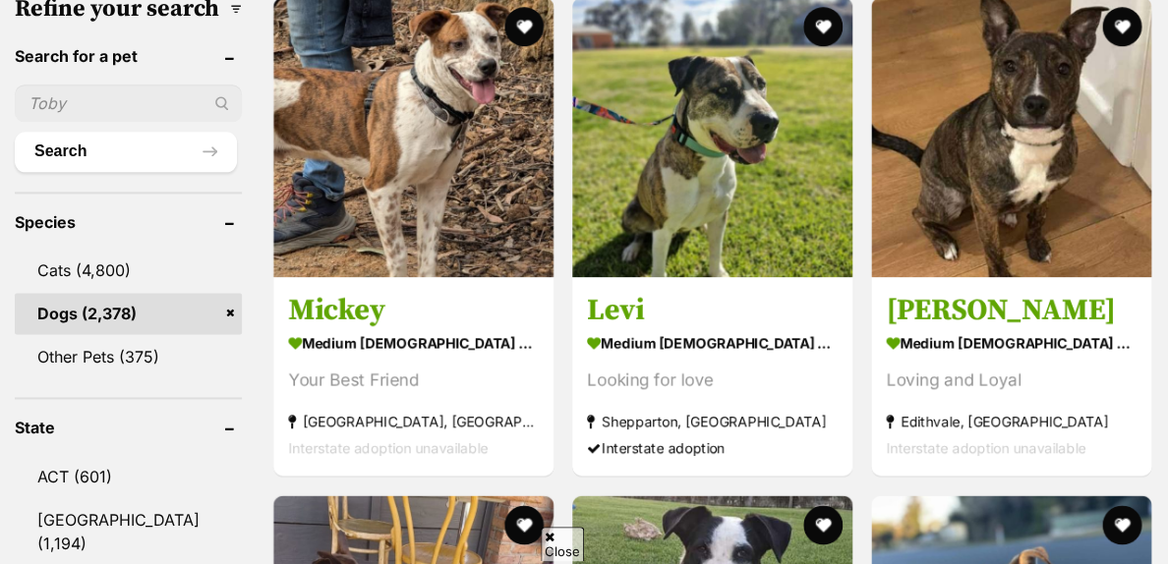
scroll to position [976, 0]
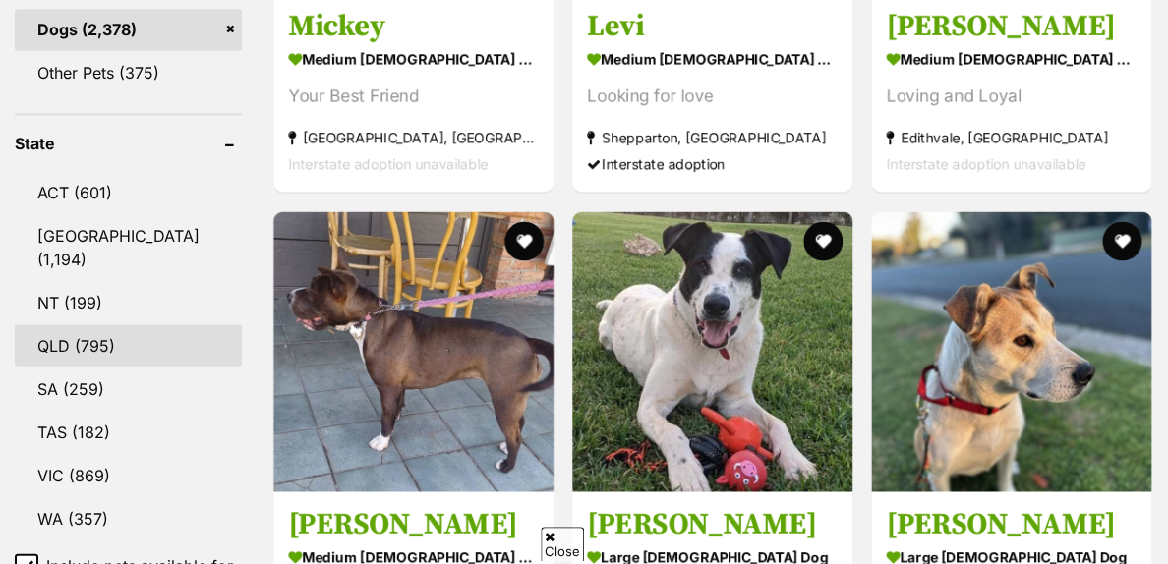
click at [110, 324] on link "QLD (795)" at bounding box center [128, 344] width 227 height 41
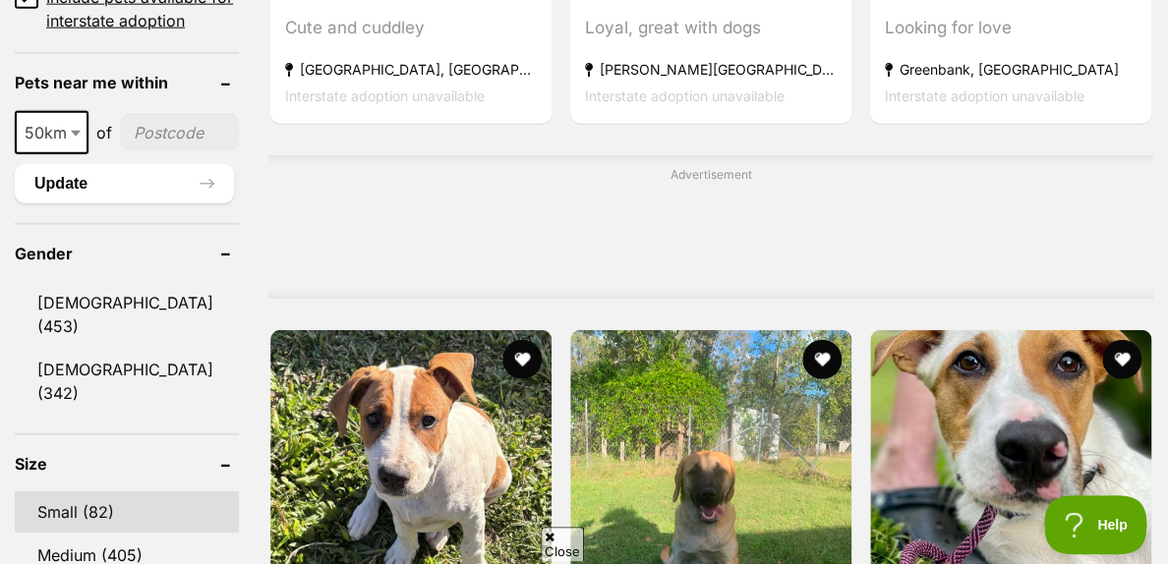
click at [66, 492] on link "Small (82)" at bounding box center [127, 512] width 224 height 41
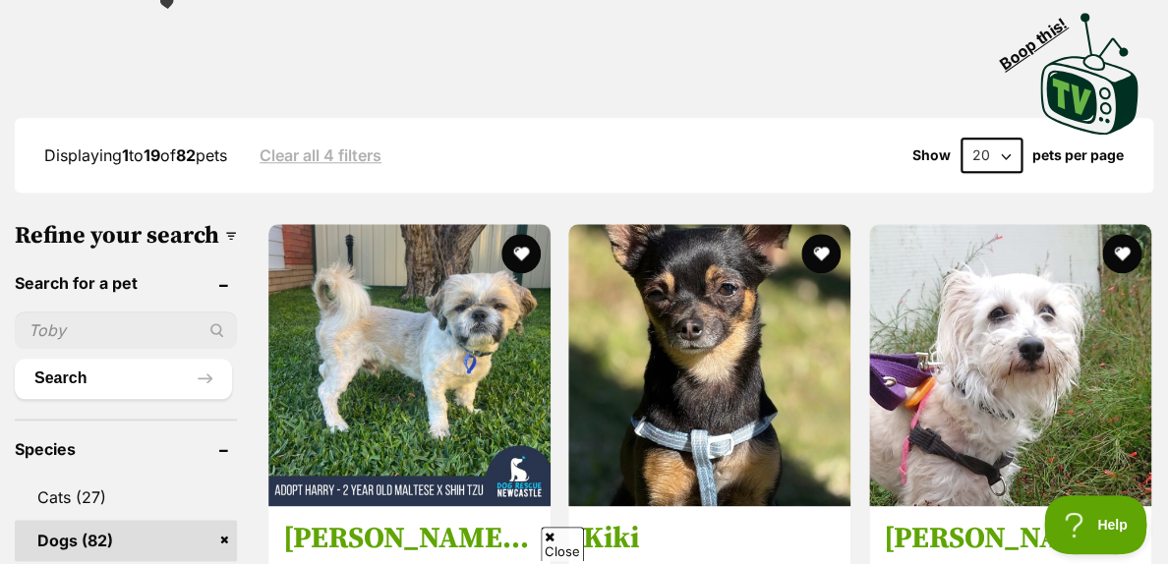
select select "60"
click option "60" at bounding box center [0, 0] width 0 height 0
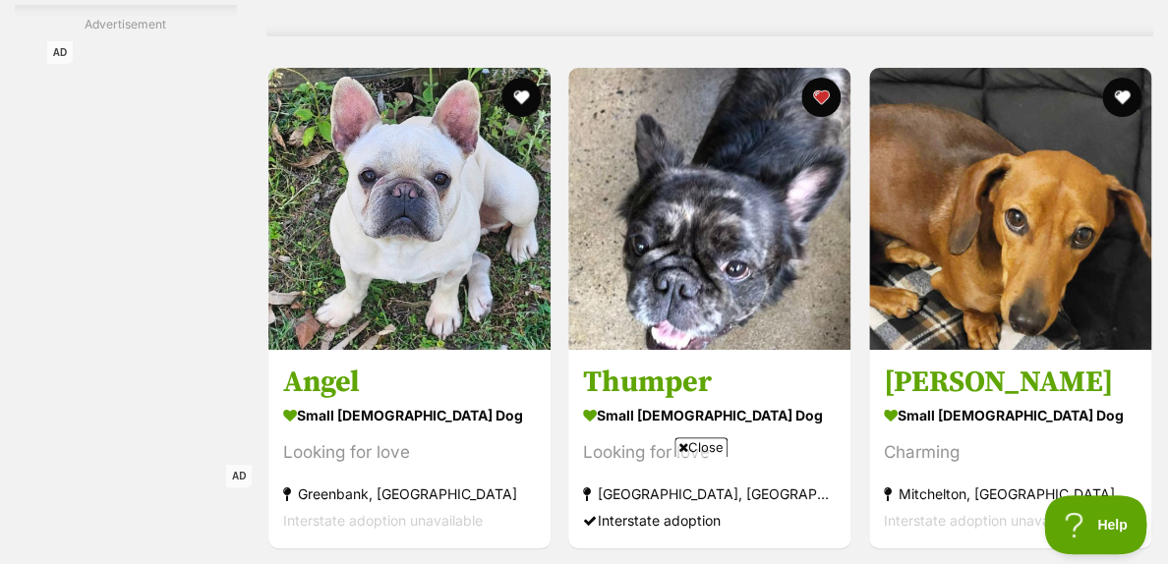
scroll to position [4704, 0]
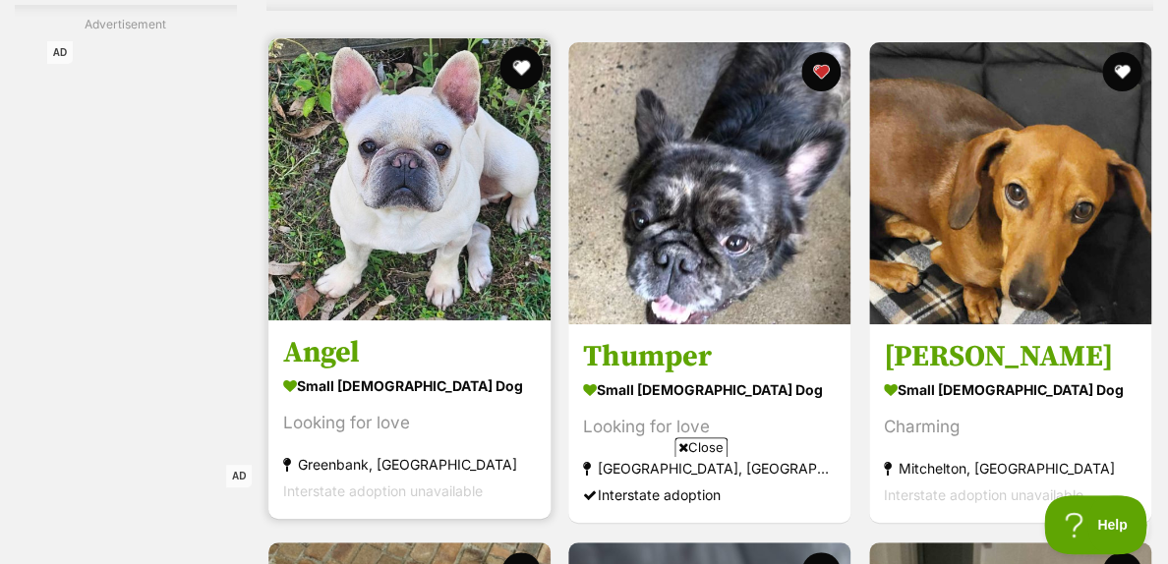
click at [522, 46] on button "favourite" at bounding box center [519, 67] width 43 height 43
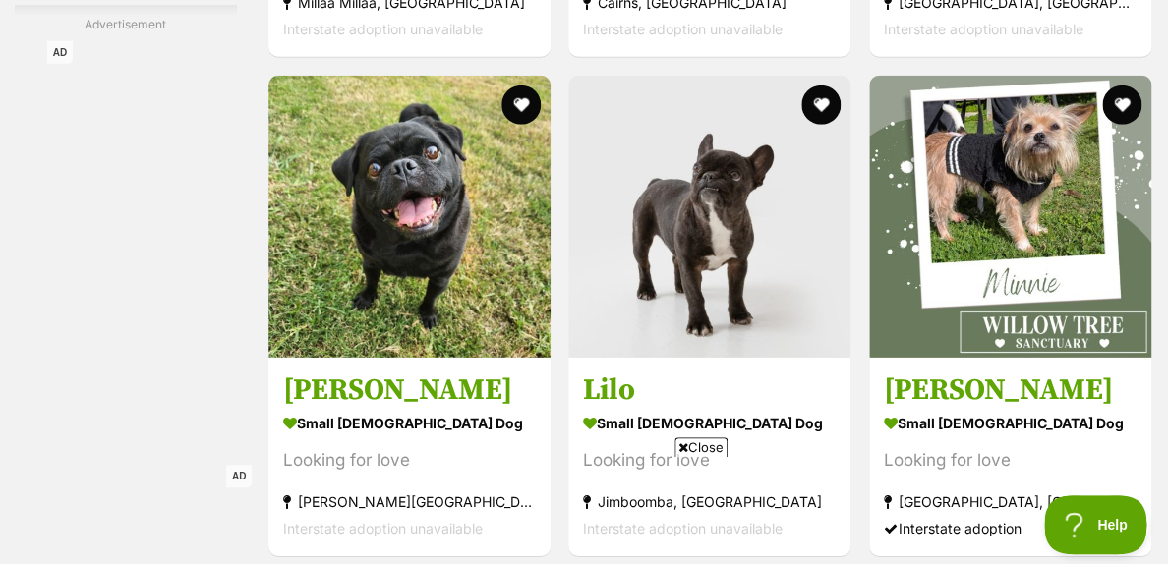
scroll to position [6363, 0]
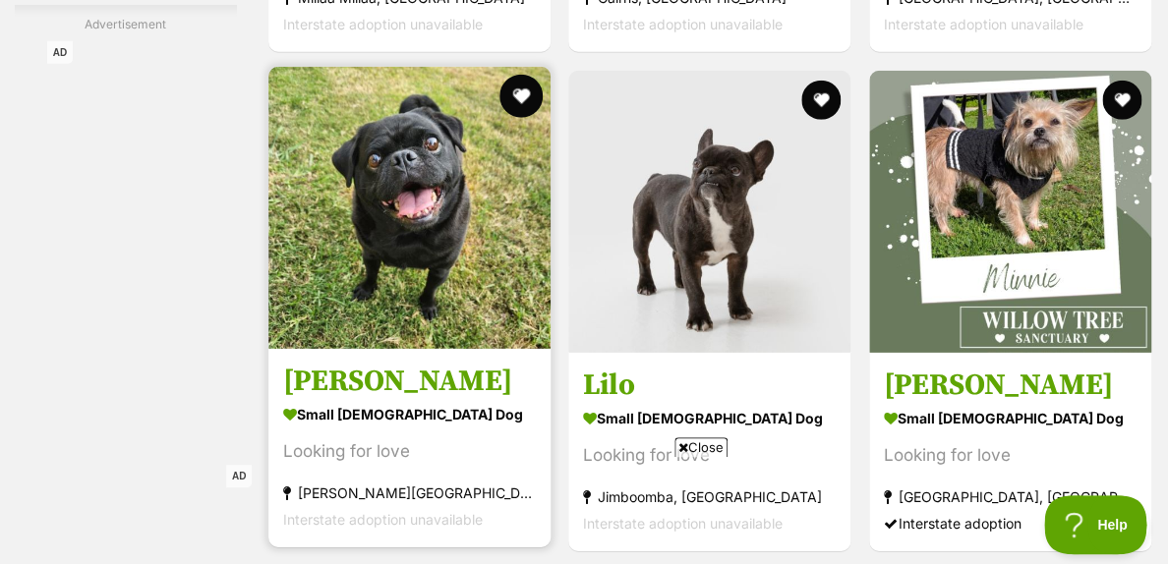
click at [519, 75] on button "favourite" at bounding box center [519, 96] width 43 height 43
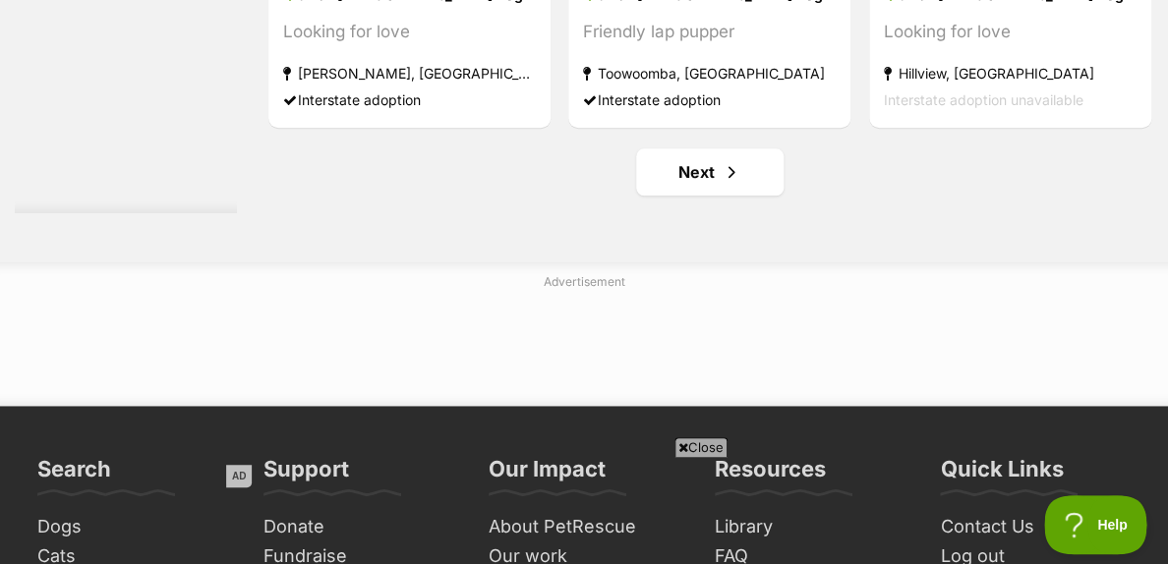
scroll to position [12222, 0]
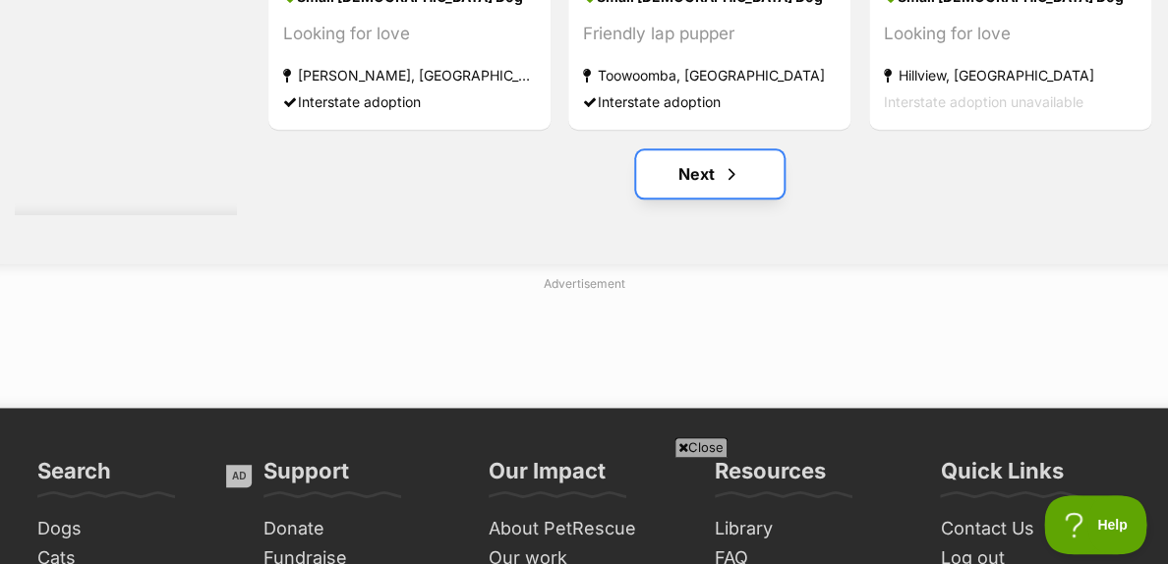
click at [668, 152] on link "Next" at bounding box center [709, 173] width 147 height 47
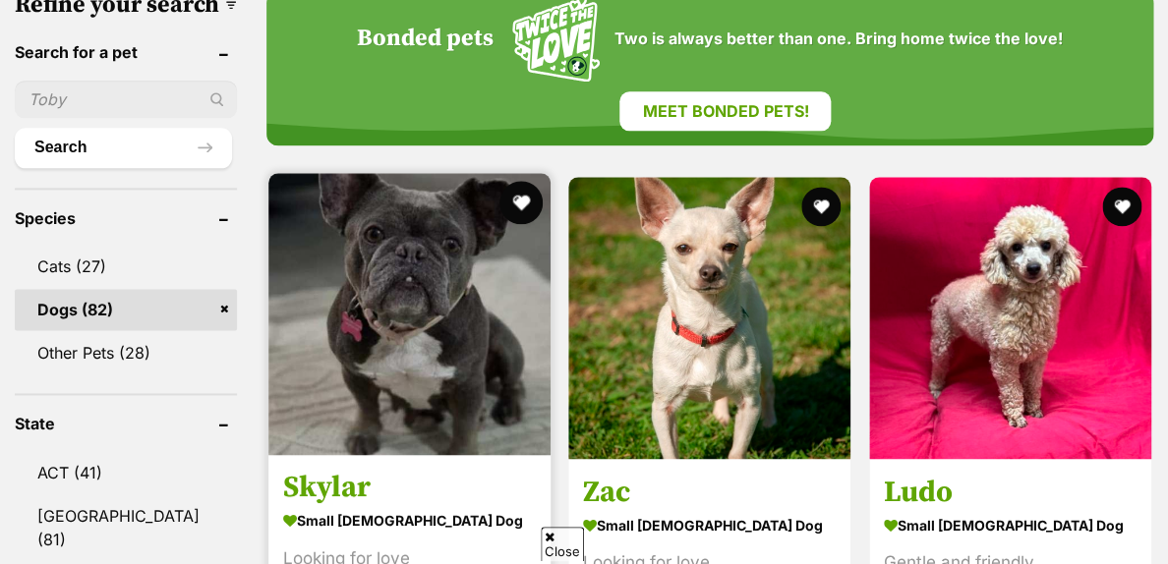
scroll to position [696, 0]
click at [515, 181] on button "favourite" at bounding box center [519, 202] width 43 height 43
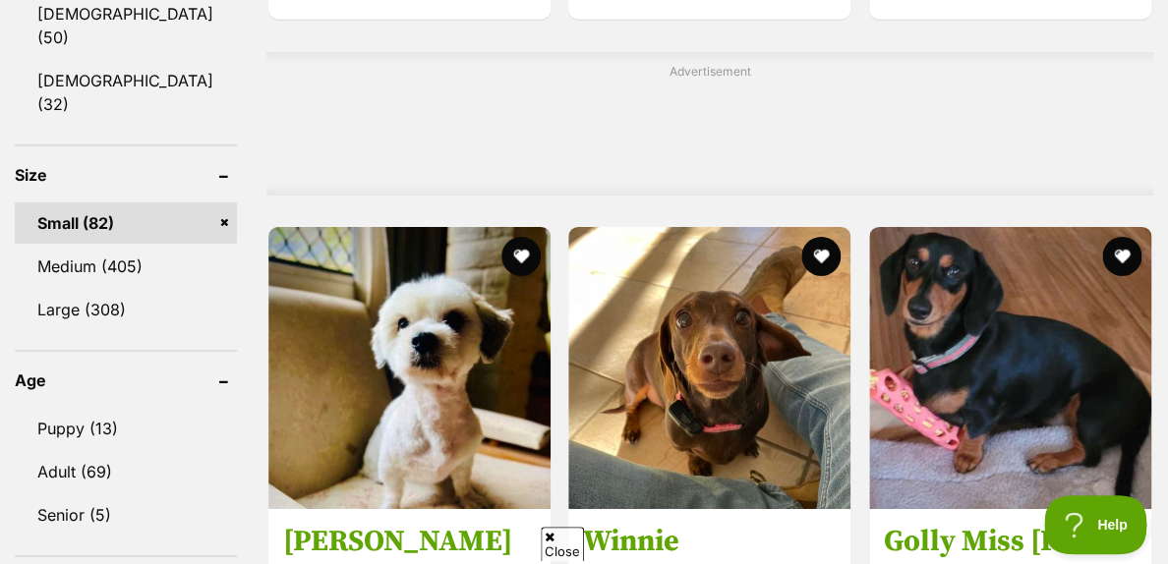
scroll to position [0, 0]
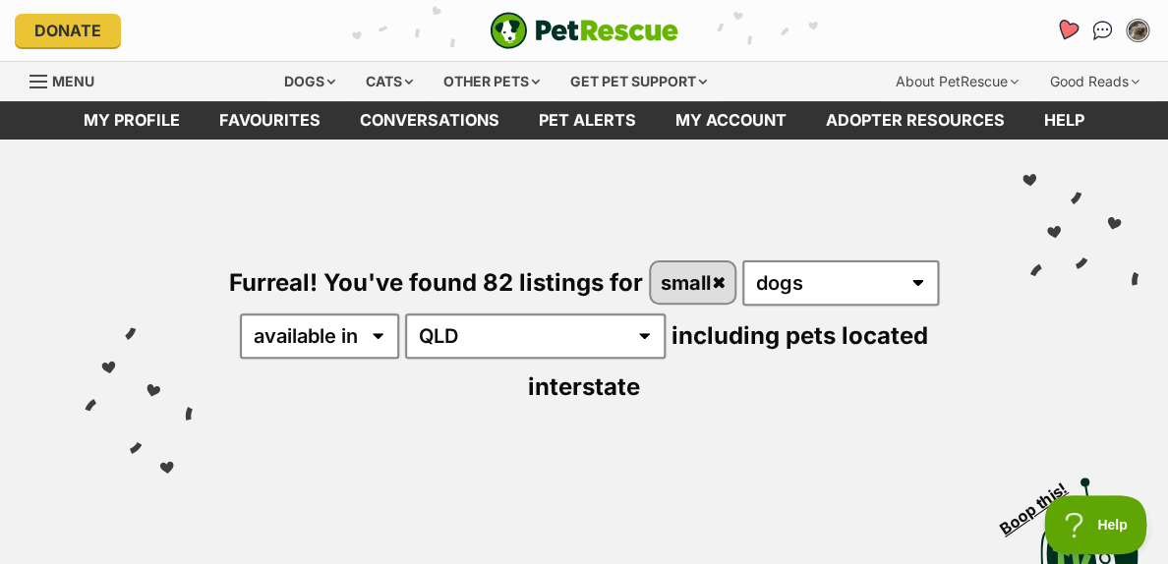
click at [1069, 29] on icon "Favourites" at bounding box center [1067, 30] width 24 height 23
